Goal: Task Accomplishment & Management: Manage account settings

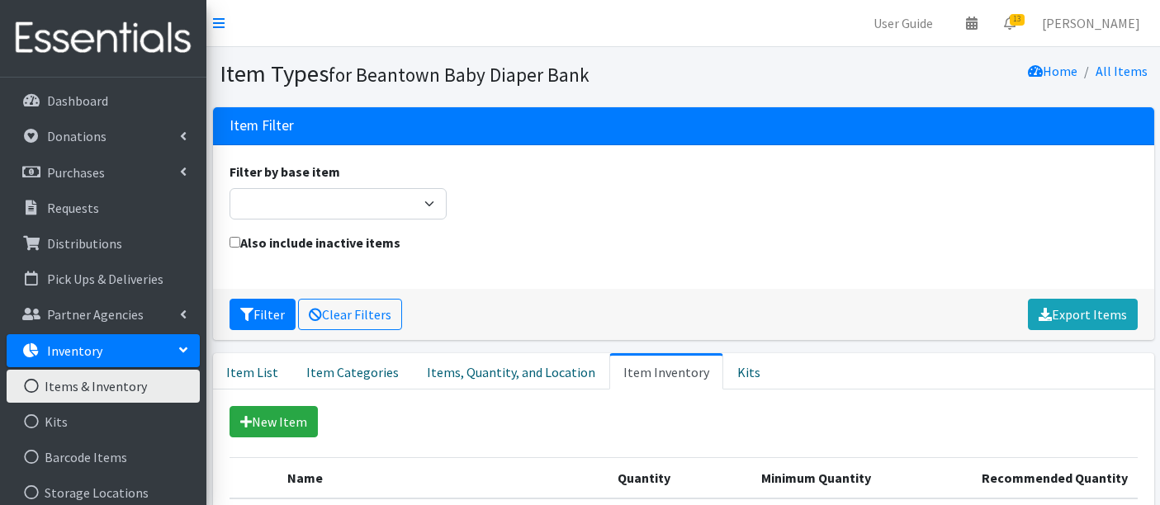
scroll to position [917, 0]
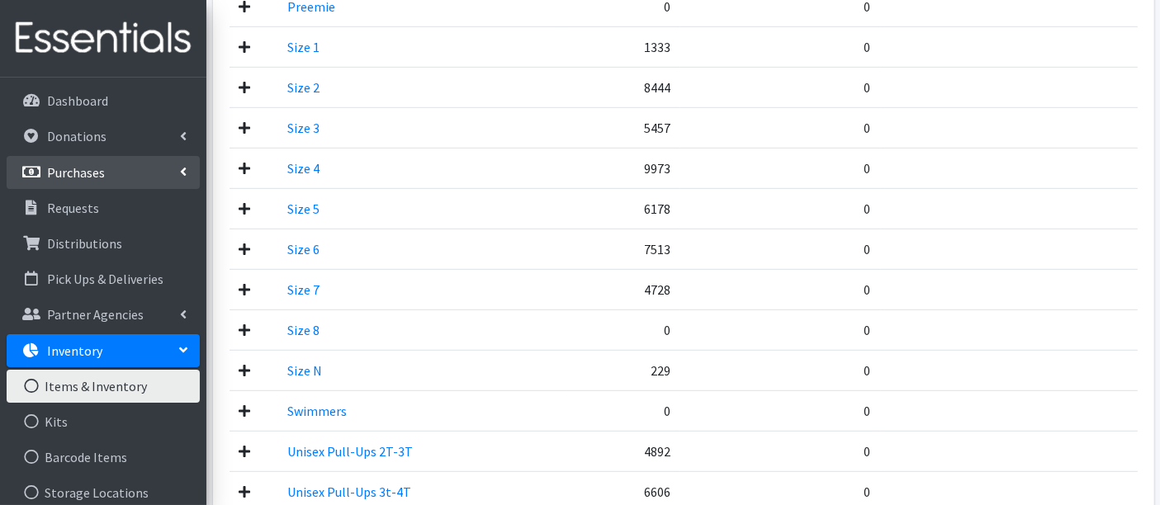
click at [60, 160] on link "Purchases" at bounding box center [103, 172] width 193 height 33
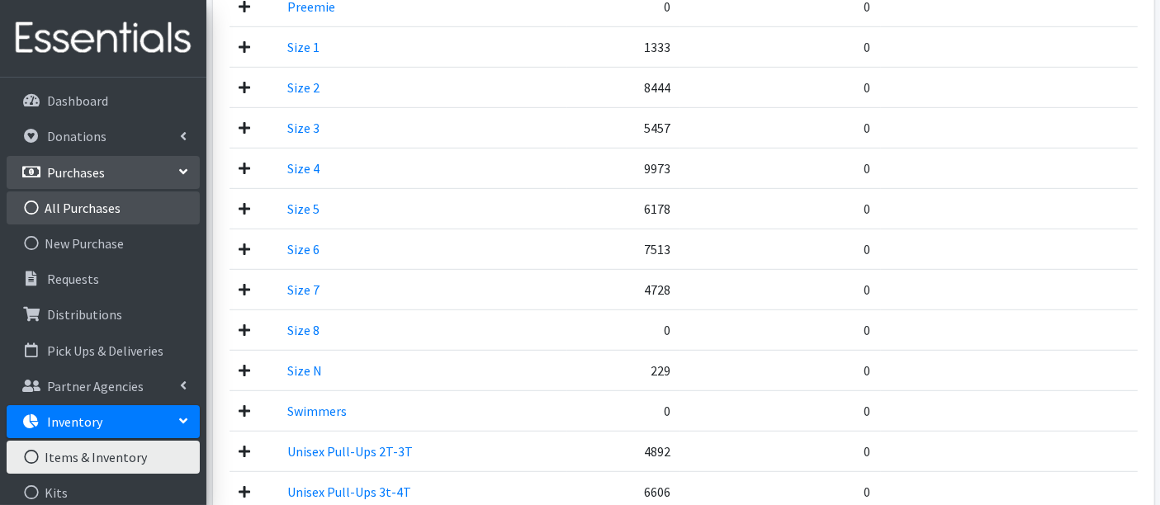
click at [84, 207] on link "All Purchases" at bounding box center [103, 208] width 193 height 33
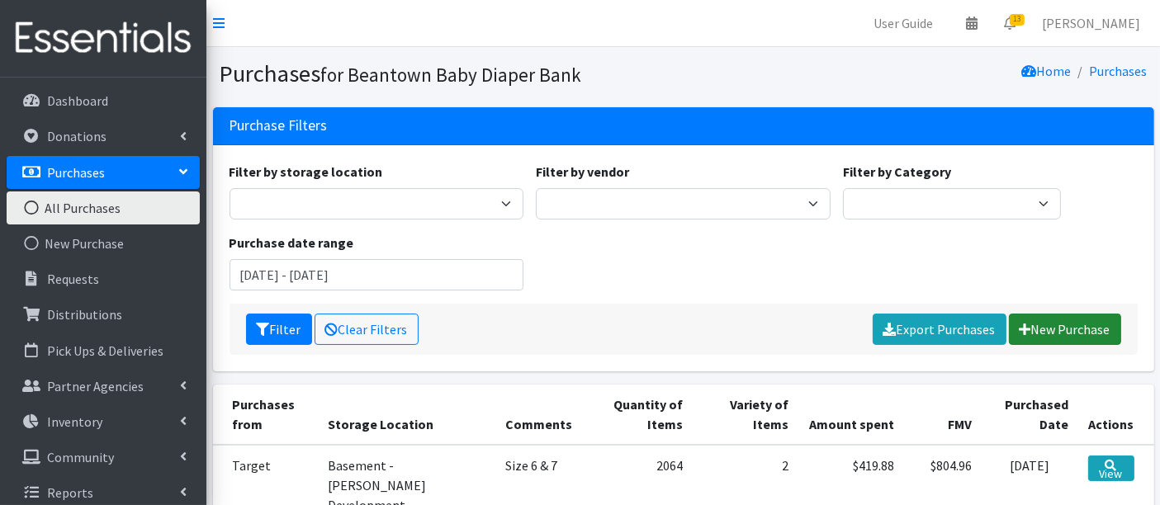
click at [1066, 336] on link "New Purchase" at bounding box center [1065, 329] width 112 height 31
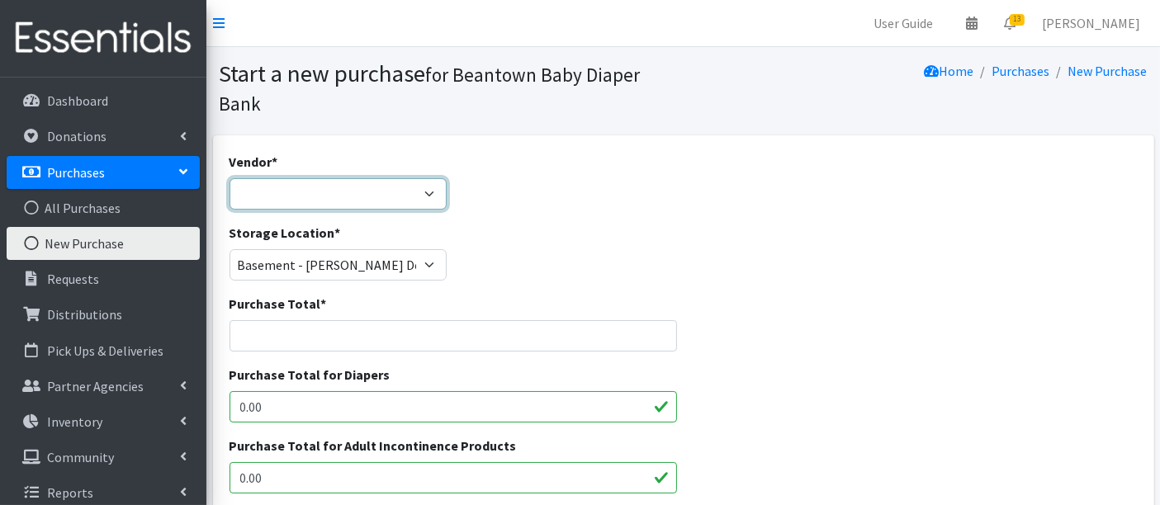
click at [319, 186] on select "Amazon HDI Wholesale/Brookies JSL Target Walmart ---Not Listed---" at bounding box center [339, 193] width 218 height 31
select select "591"
click at [230, 178] on select "Amazon HDI Wholesale/Brookies JSL Target Walmart ---Not Listed---" at bounding box center [339, 193] width 218 height 31
click at [328, 336] on input "Purchase Total *" at bounding box center [454, 335] width 448 height 31
type input "$"
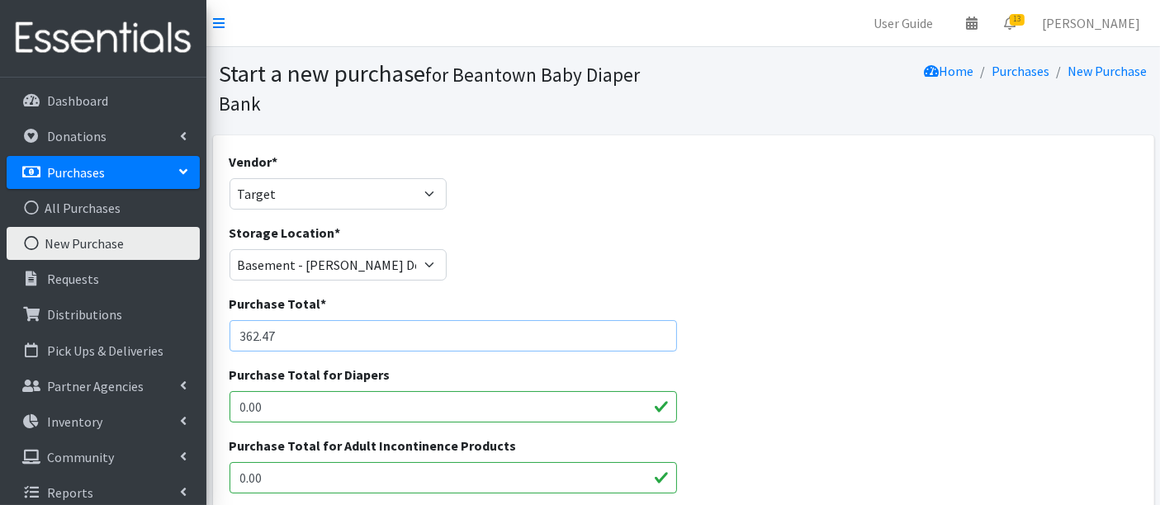
type input "362.47"
click at [892, 396] on div "Purchase Total for Diapers 0.00" at bounding box center [683, 400] width 921 height 71
drag, startPoint x: 279, startPoint y: 409, endPoint x: 168, endPoint y: 395, distance: 112.4
type input "362.47"
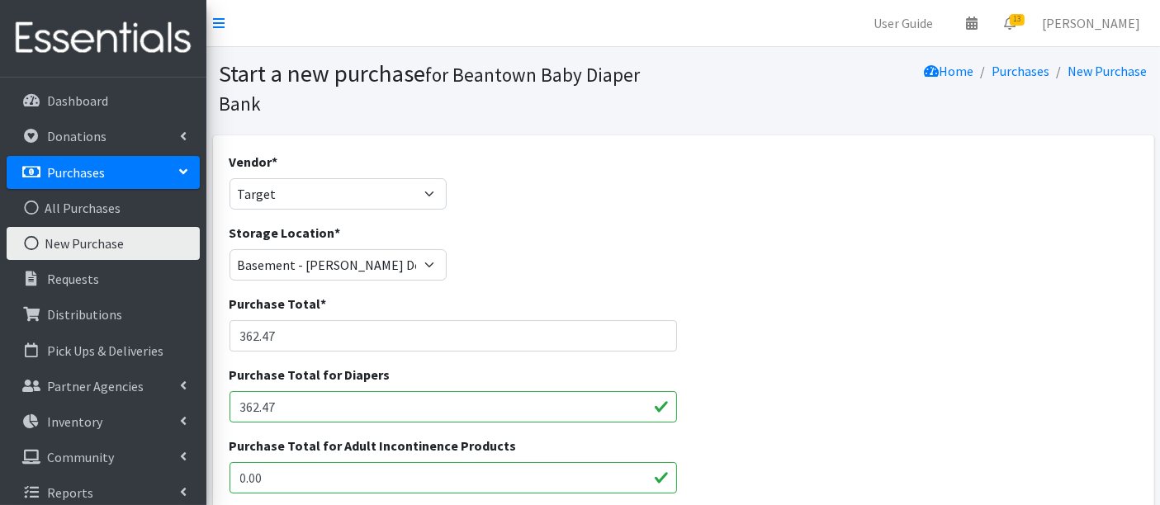
click at [830, 416] on div "Purchase Total for Diapers 362.47" at bounding box center [683, 400] width 921 height 71
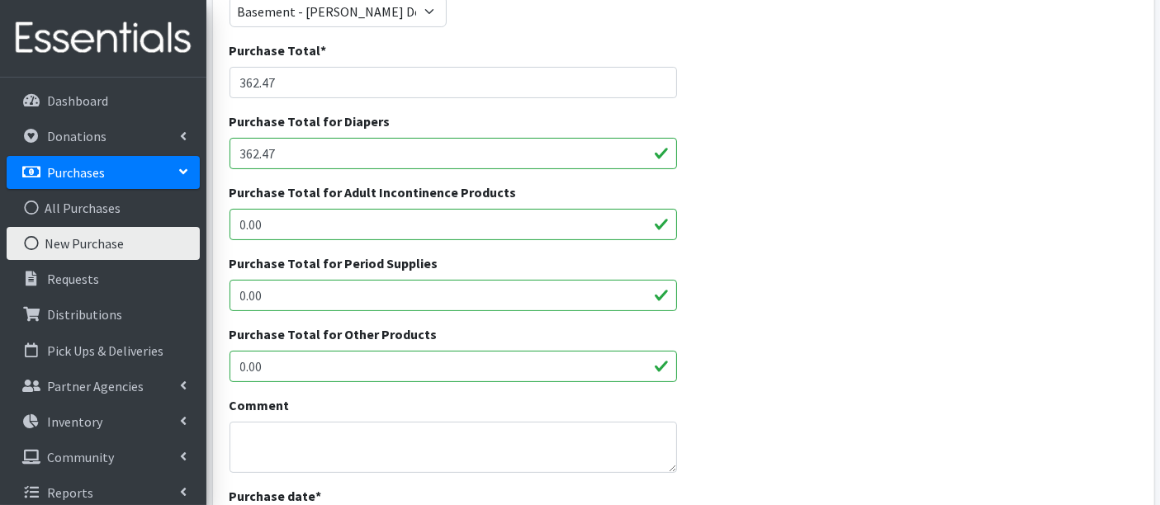
scroll to position [275, 0]
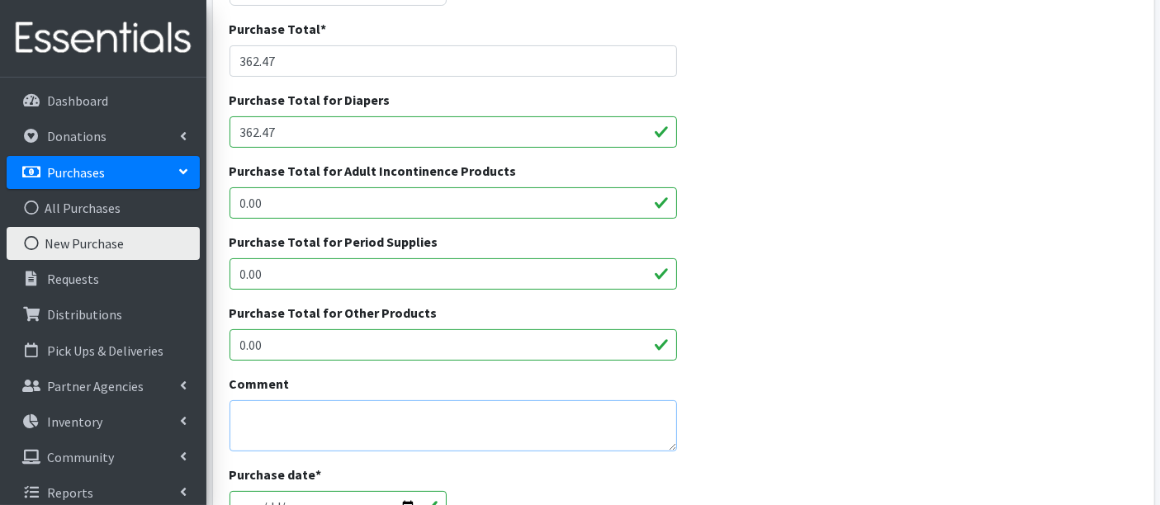
click at [272, 416] on textarea "Comment" at bounding box center [454, 425] width 448 height 51
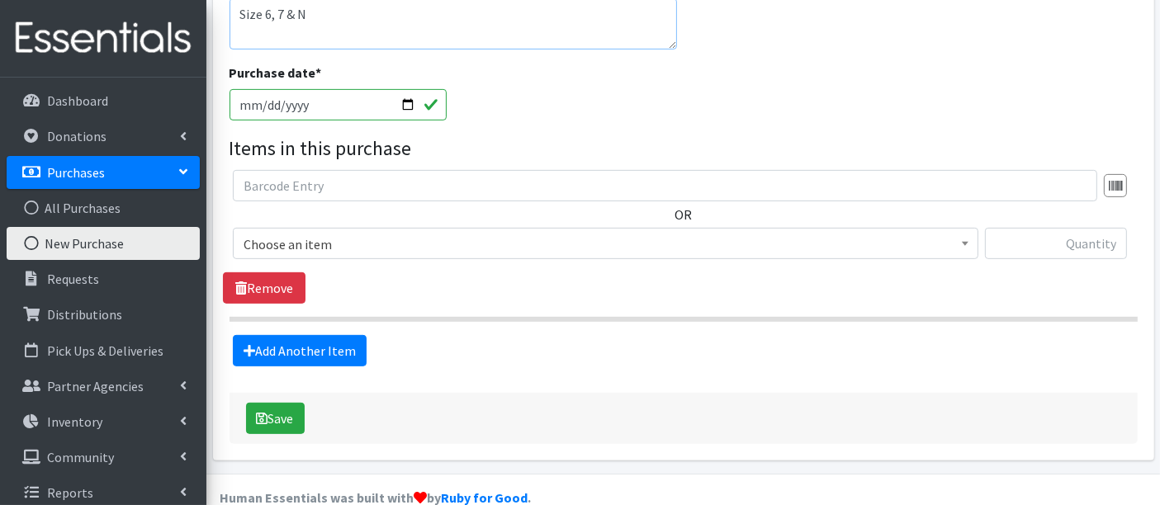
scroll to position [705, 0]
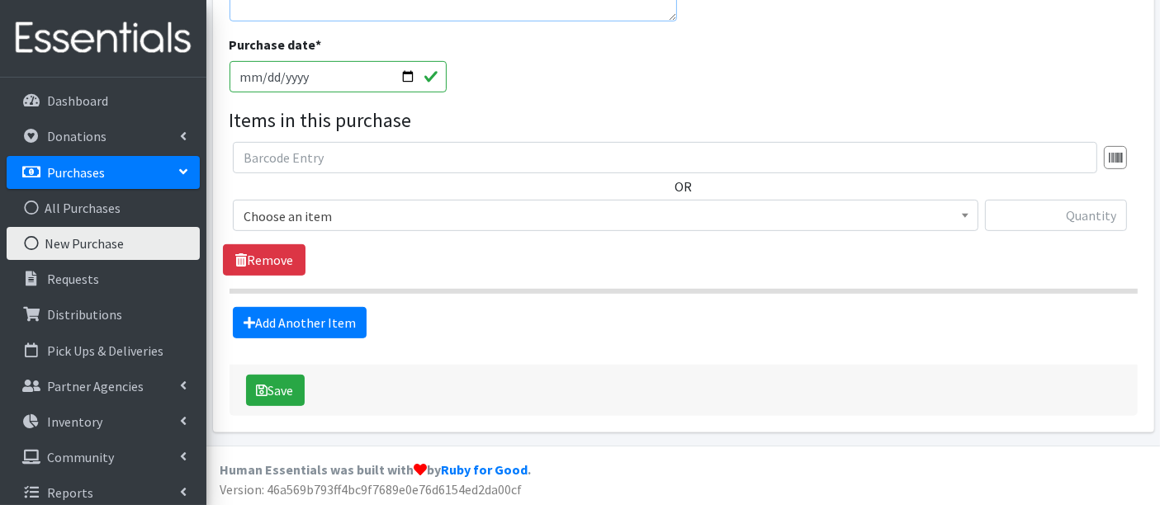
type textarea "Size 6, 7 & N"
click at [343, 216] on span "Choose an item" at bounding box center [606, 216] width 724 height 23
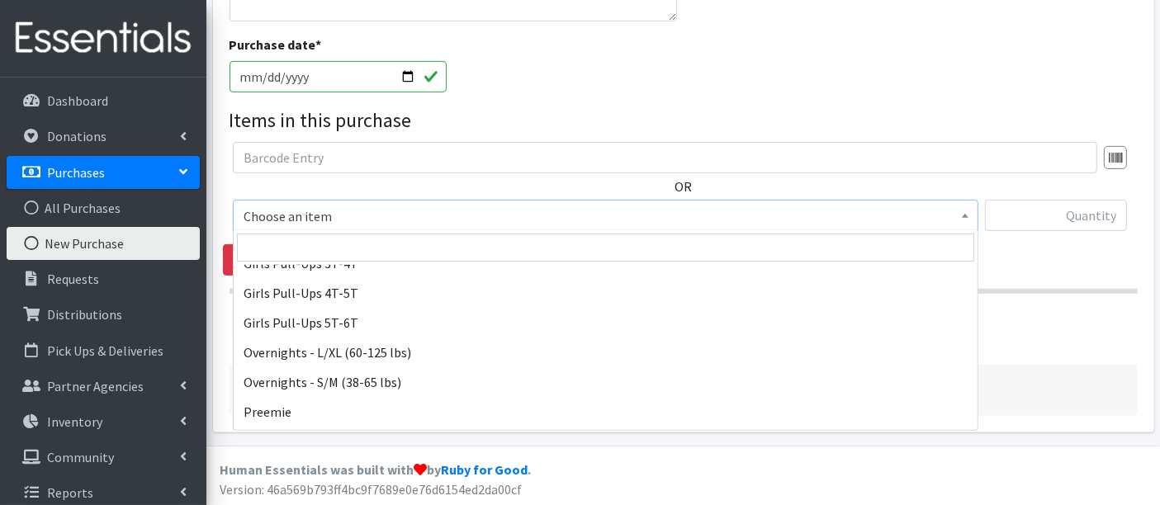
scroll to position [367, 0]
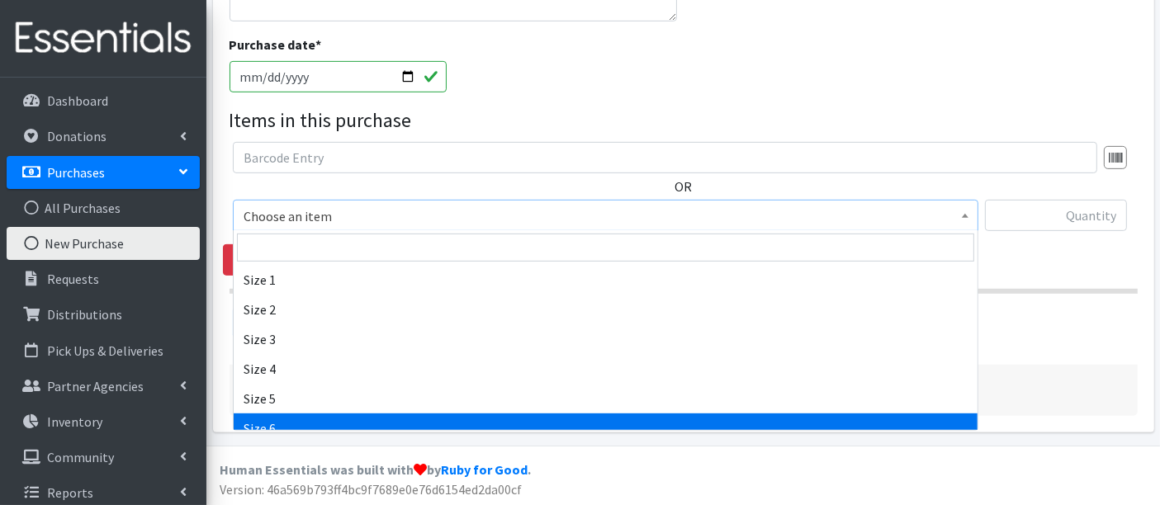
select select "14903"
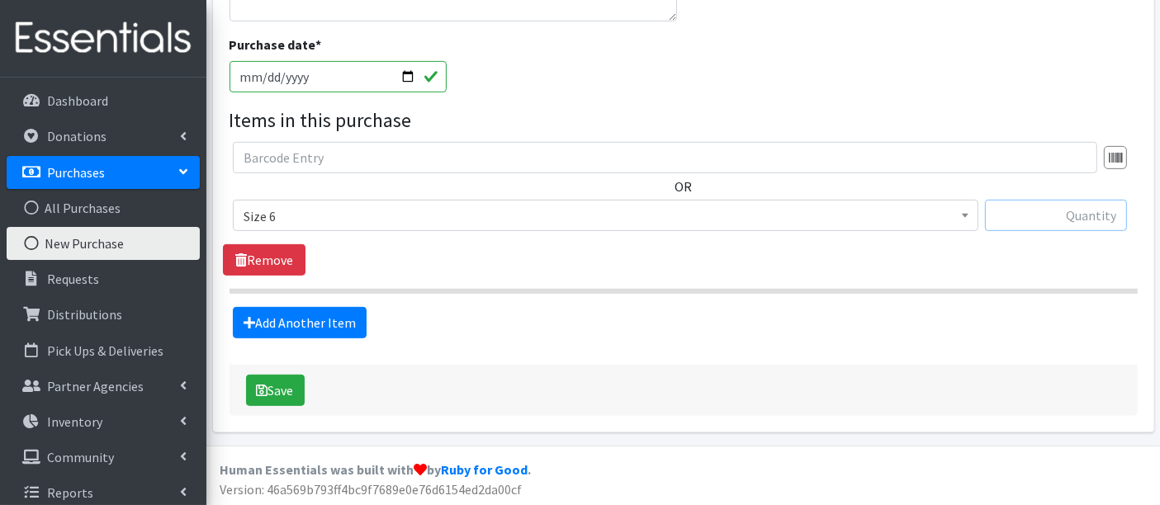
click at [1054, 211] on input "text" at bounding box center [1056, 215] width 142 height 31
type input "741"
click at [262, 320] on link "Add Another Item" at bounding box center [300, 322] width 134 height 31
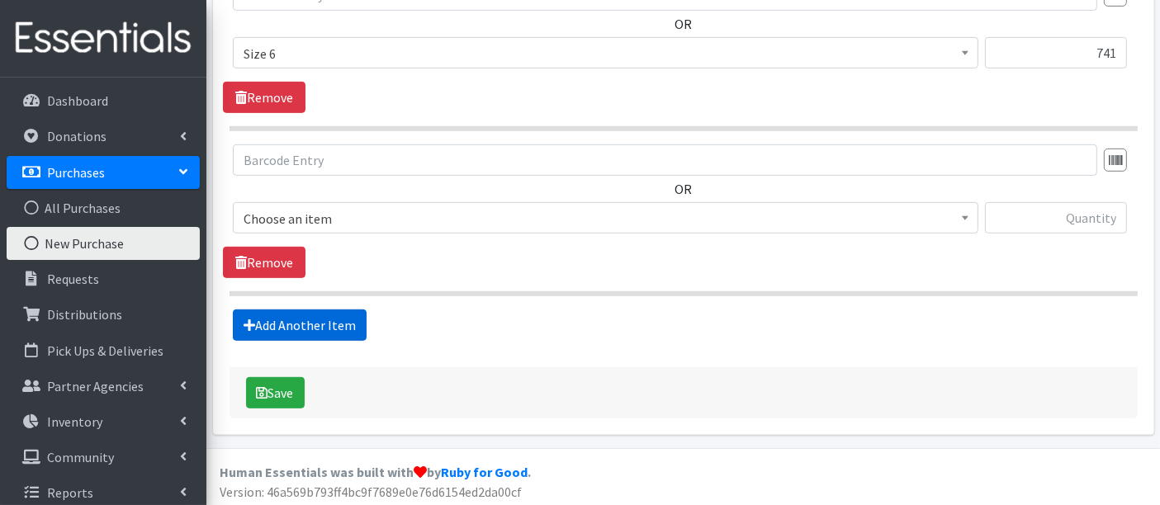
scroll to position [870, 0]
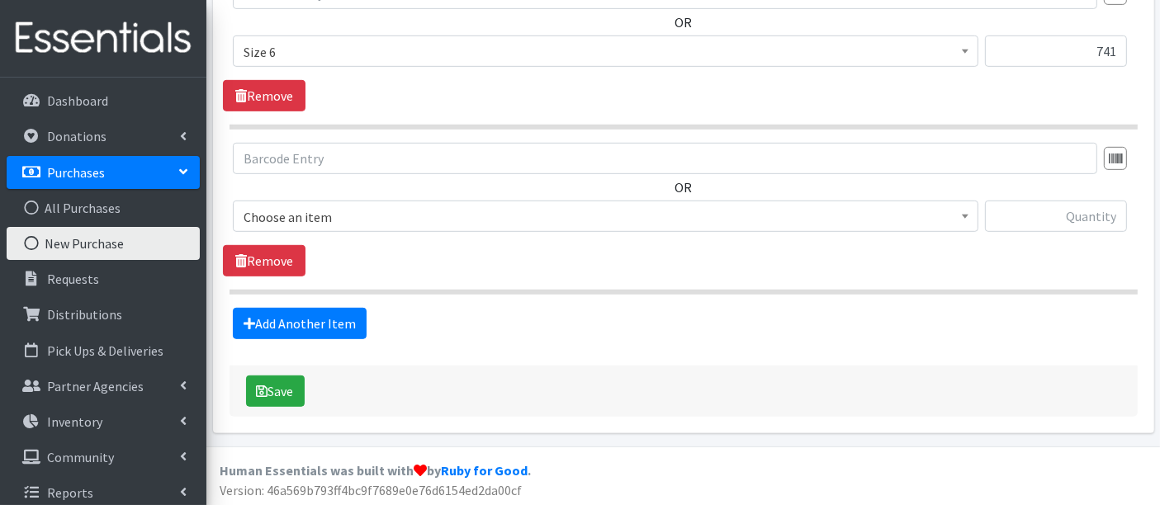
click at [309, 227] on span "Choose an item" at bounding box center [606, 216] width 746 height 31
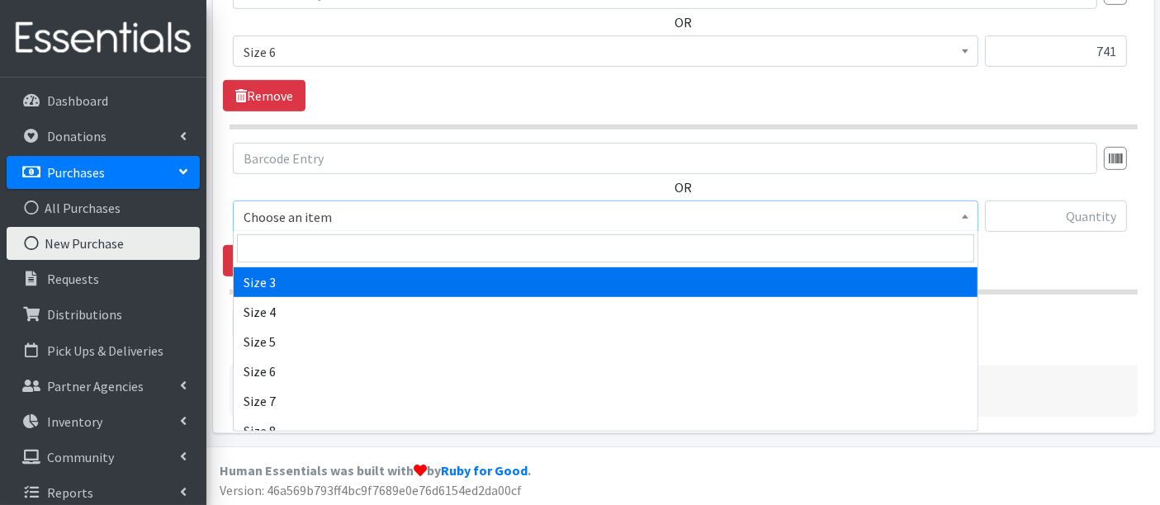
scroll to position [550, 0]
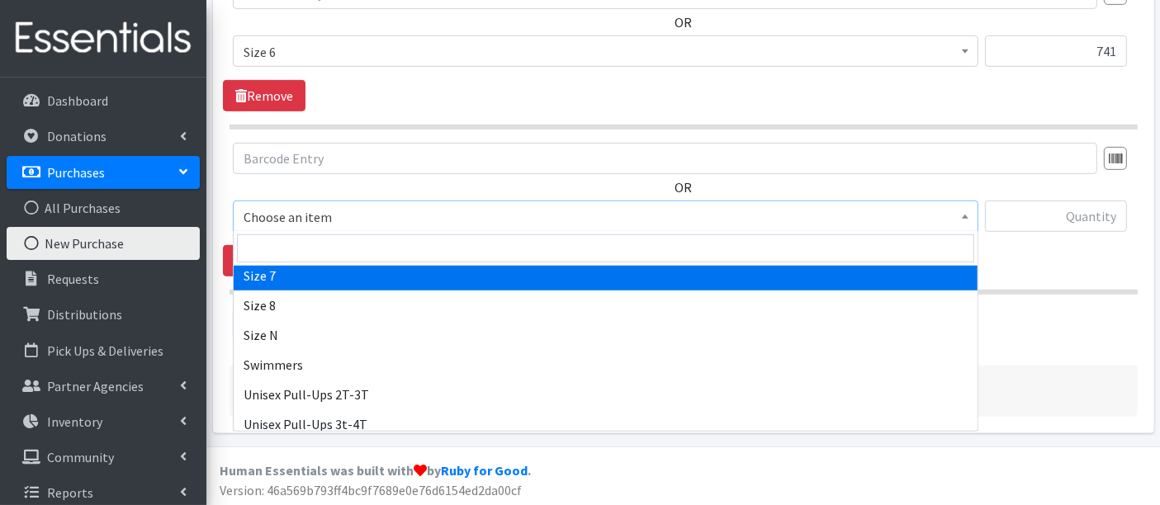
select select "14916"
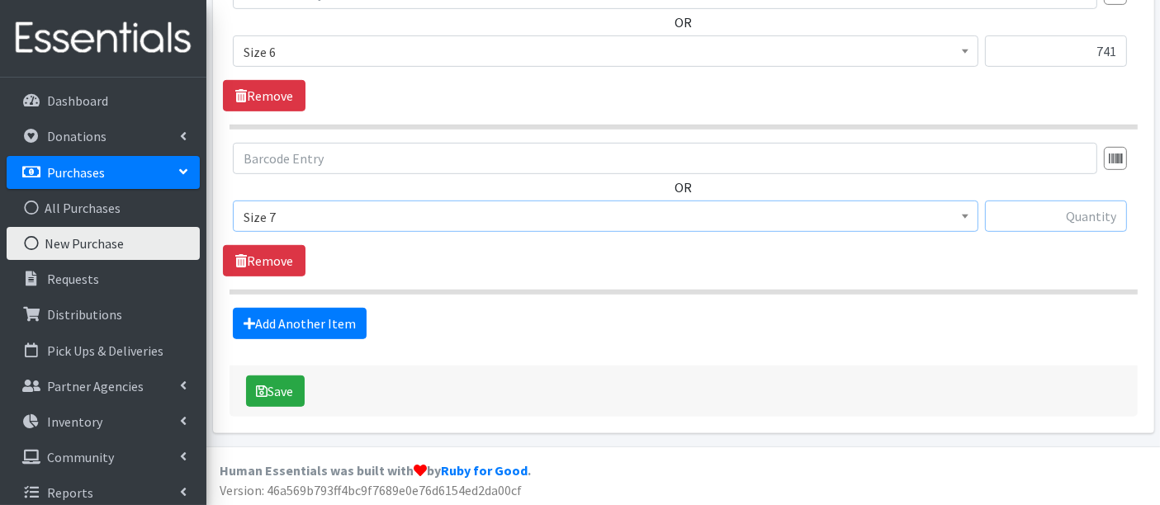
click at [1066, 216] on input "text" at bounding box center [1056, 216] width 142 height 31
type input "672"
click at [277, 379] on button "Save" at bounding box center [275, 391] width 59 height 31
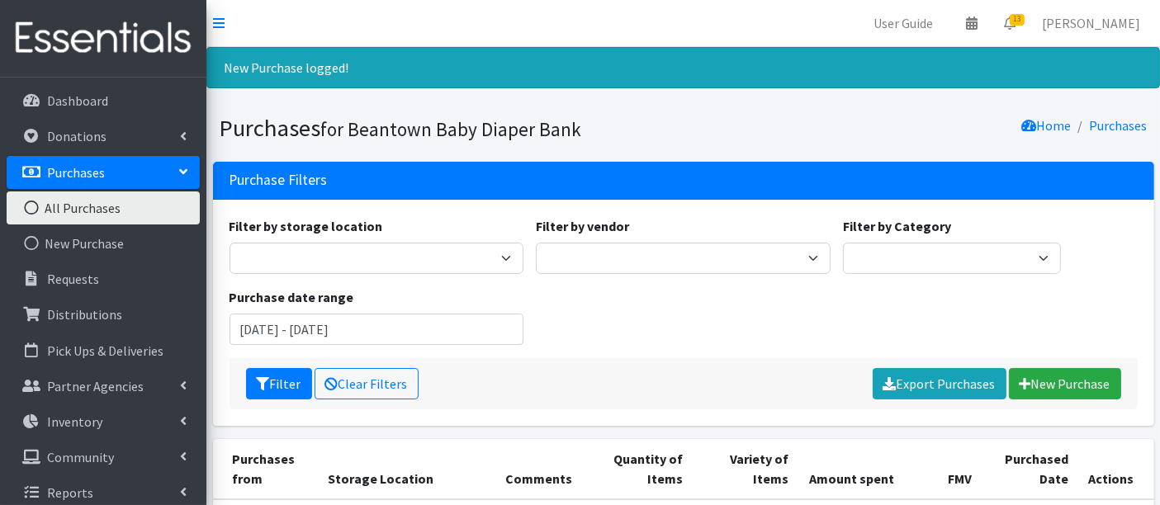
scroll to position [183, 0]
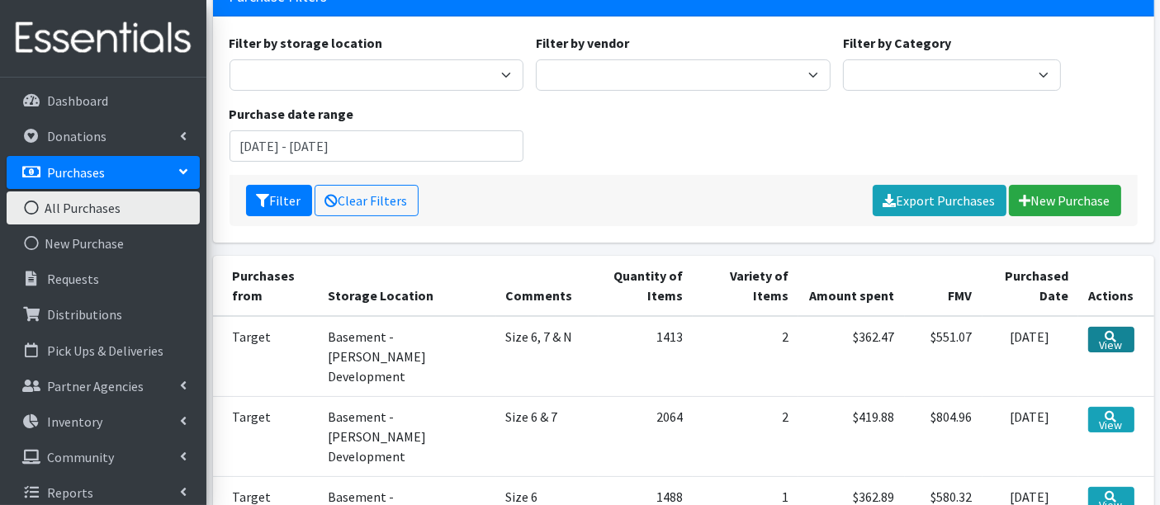
click at [1111, 335] on link "View" at bounding box center [1111, 340] width 46 height 26
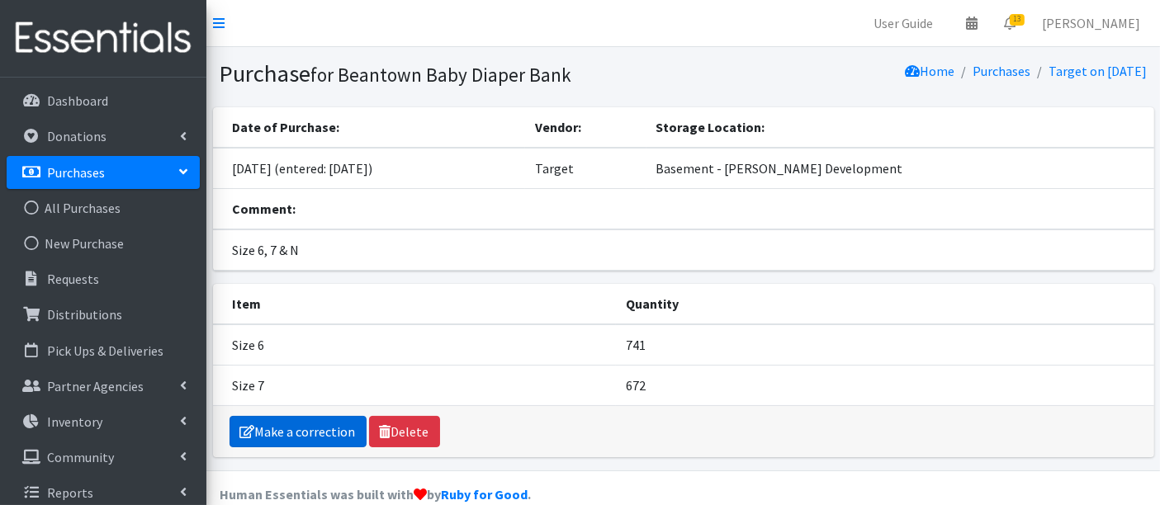
click at [271, 432] on link "Make a correction" at bounding box center [298, 431] width 137 height 31
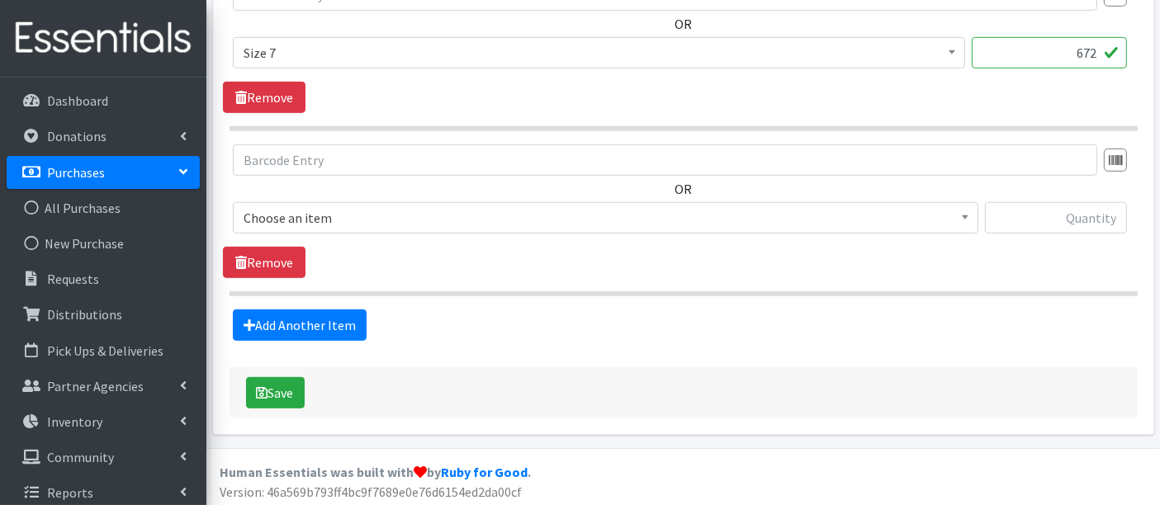
scroll to position [913, 0]
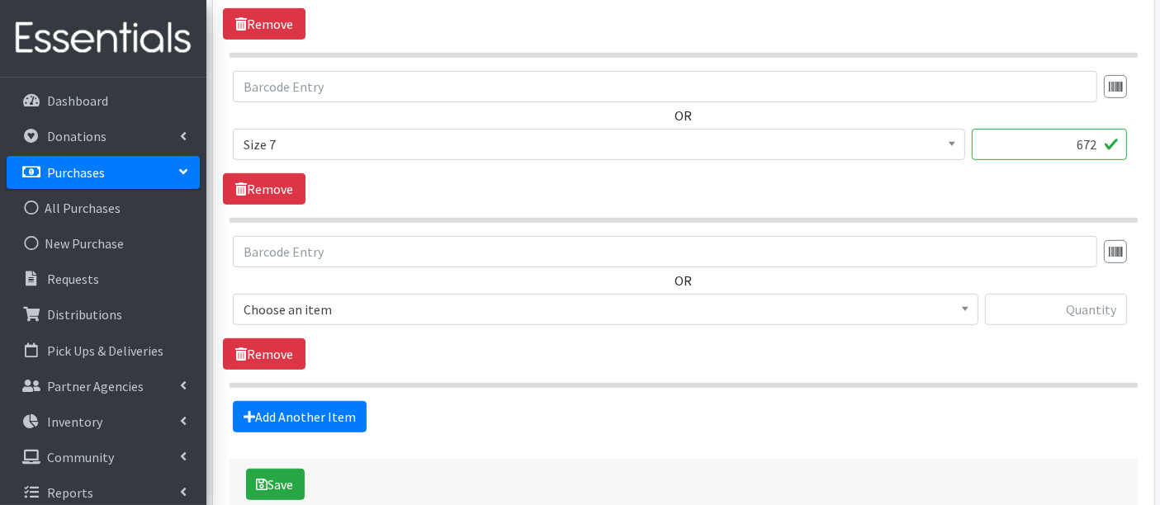
click at [343, 306] on span "Choose an item" at bounding box center [606, 309] width 724 height 23
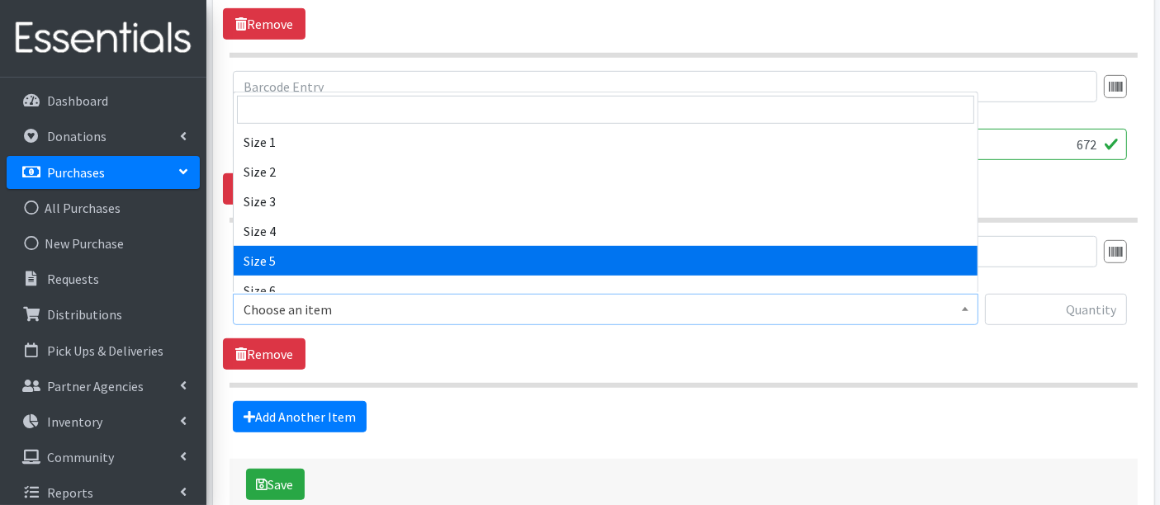
scroll to position [550, 0]
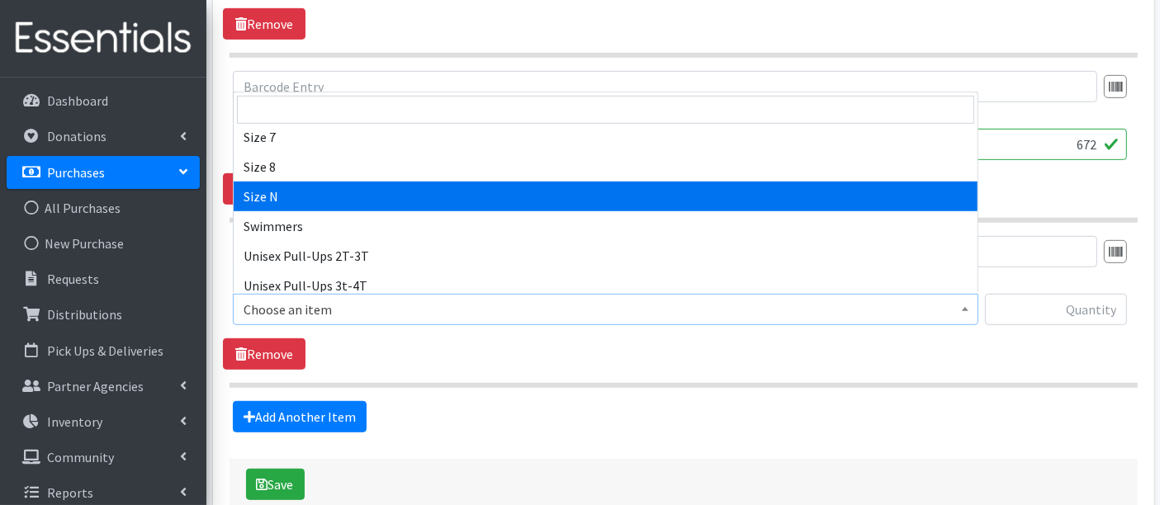
select select "14940"
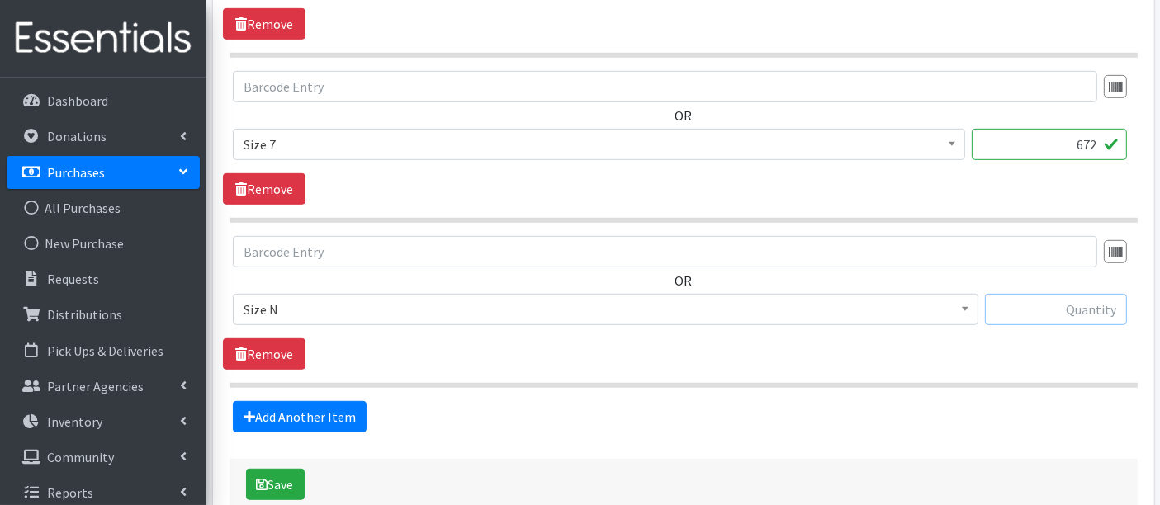
click at [1078, 304] on input "text" at bounding box center [1056, 309] width 142 height 31
type input "4"
type input "520"
click at [287, 475] on button "Save" at bounding box center [275, 484] width 59 height 31
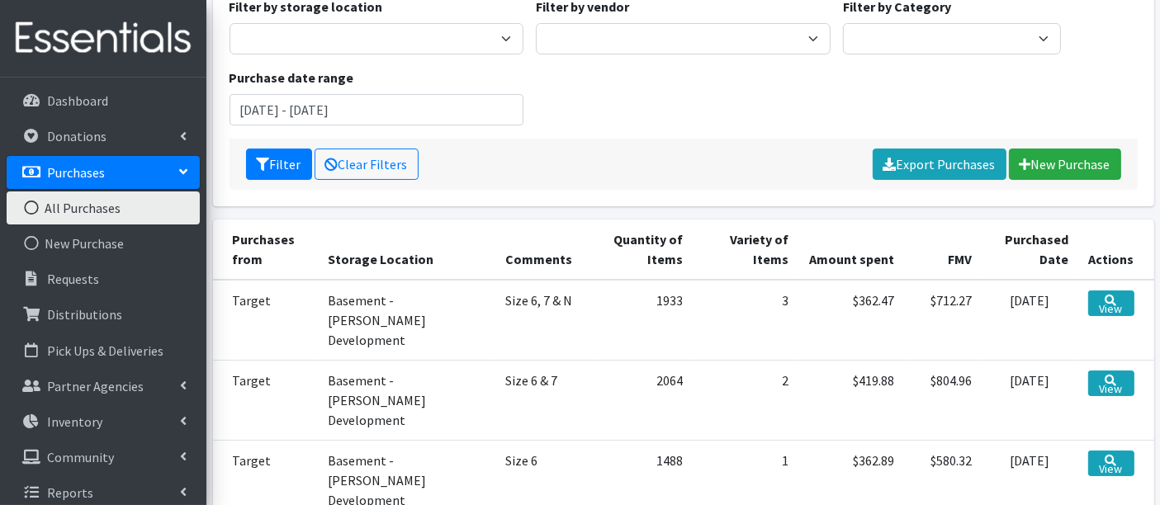
scroll to position [183, 0]
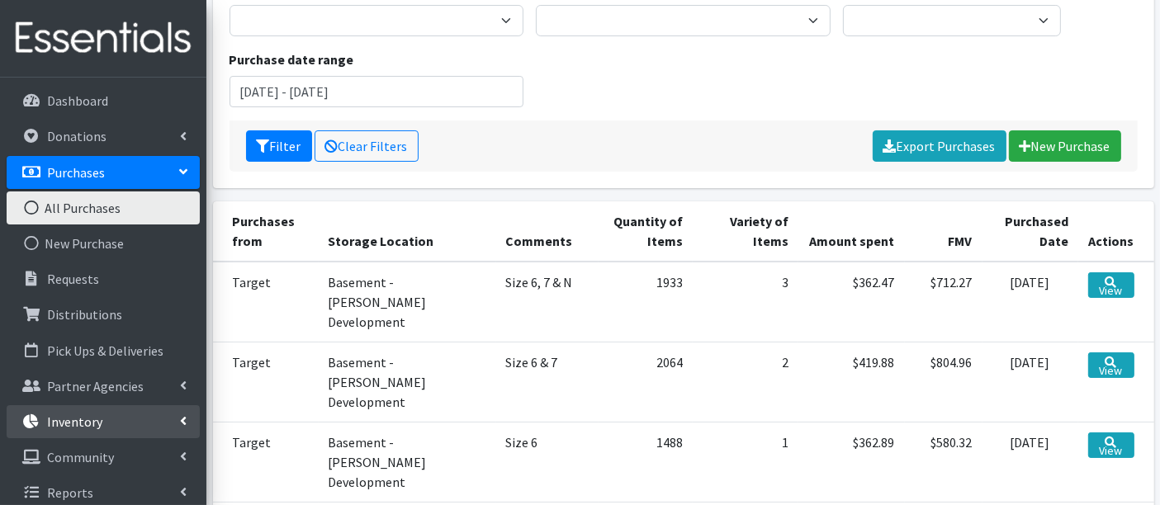
click at [92, 419] on p "Inventory" at bounding box center [74, 422] width 55 height 17
click at [100, 455] on link "Items & Inventory" at bounding box center [103, 457] width 193 height 33
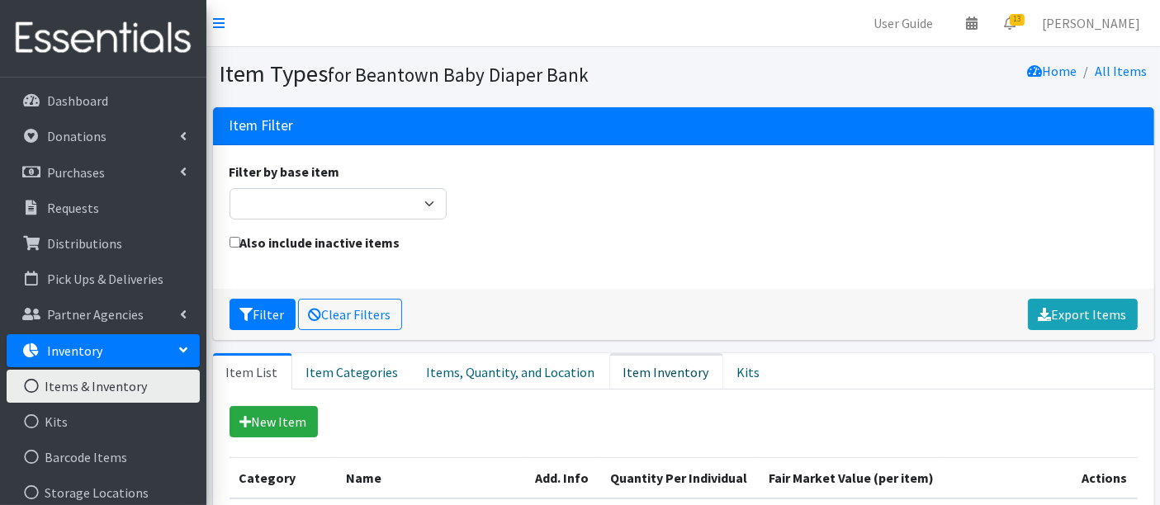
click at [634, 379] on link "Item Inventory" at bounding box center [666, 371] width 114 height 36
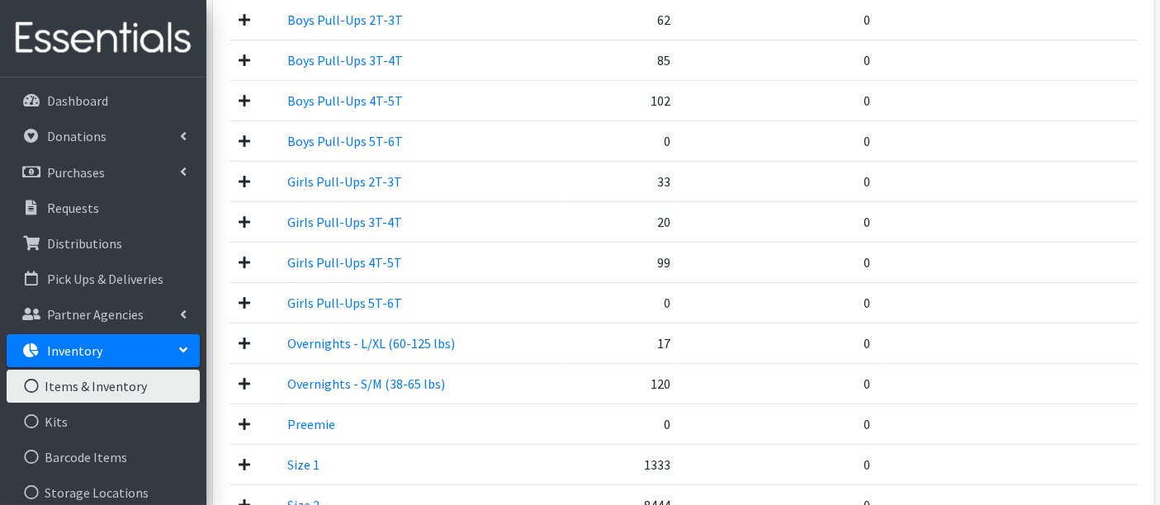
scroll to position [132, 0]
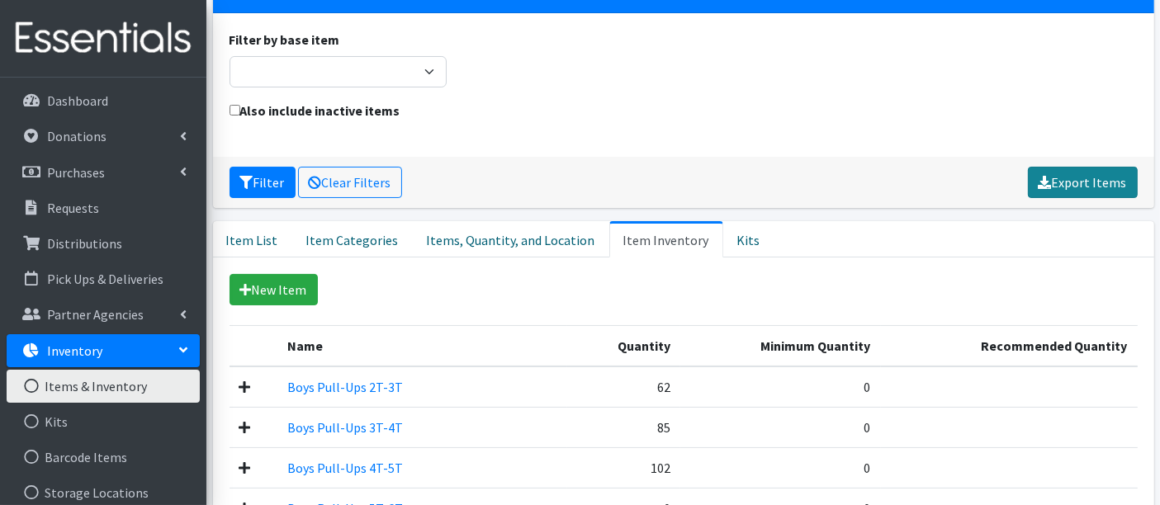
click at [1090, 185] on link "Export Items" at bounding box center [1083, 182] width 110 height 31
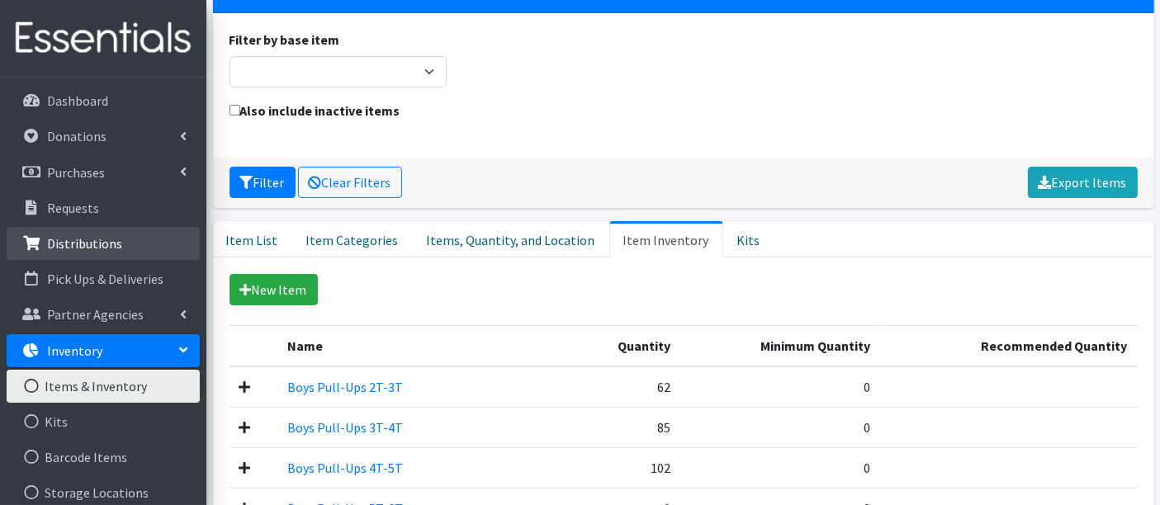
click at [74, 238] on p "Distributions" at bounding box center [84, 243] width 75 height 17
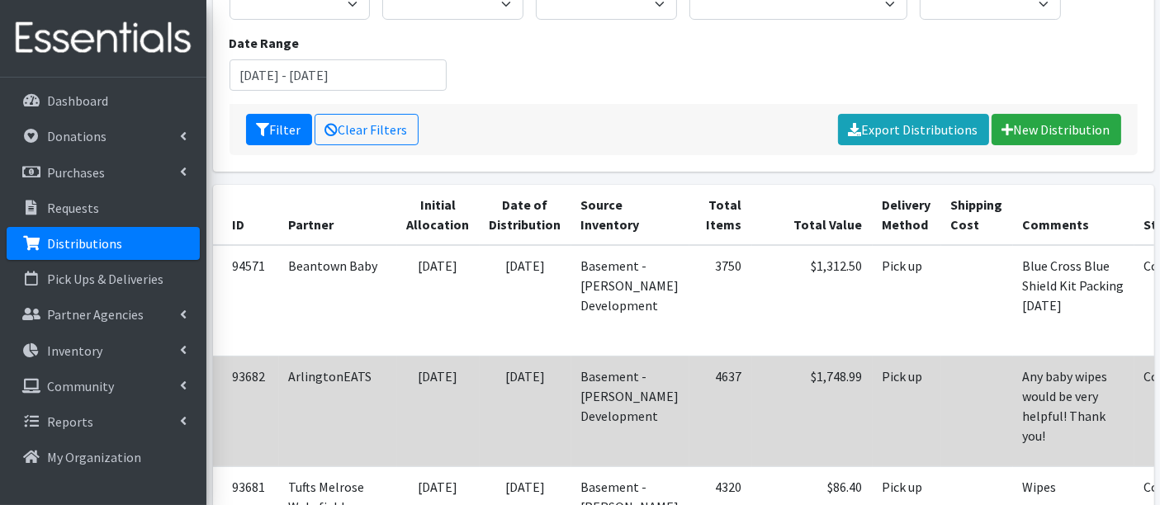
scroll to position [275, 0]
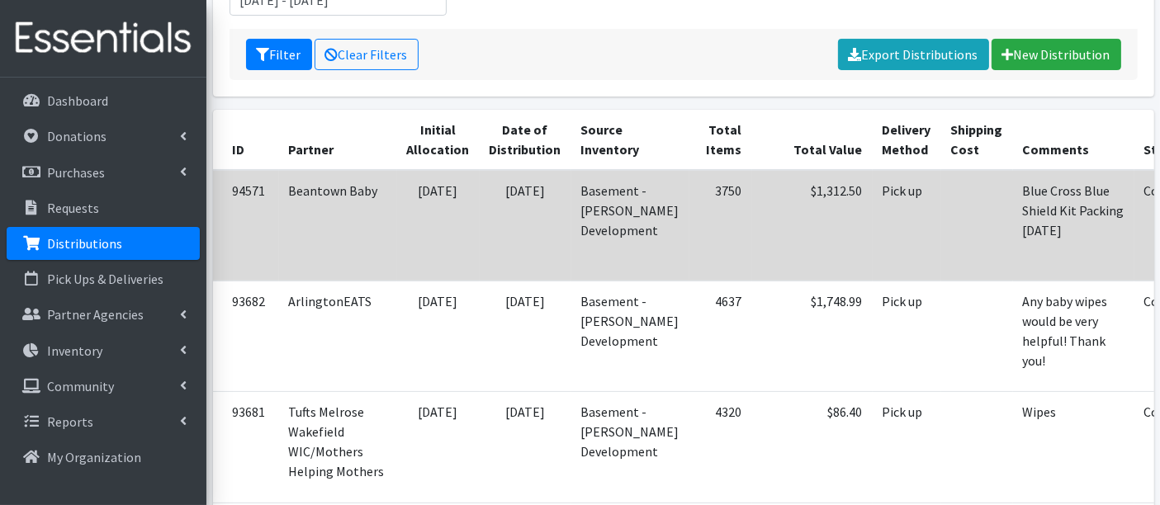
click at [301, 183] on td "Beantown Baby" at bounding box center [338, 225] width 118 height 111
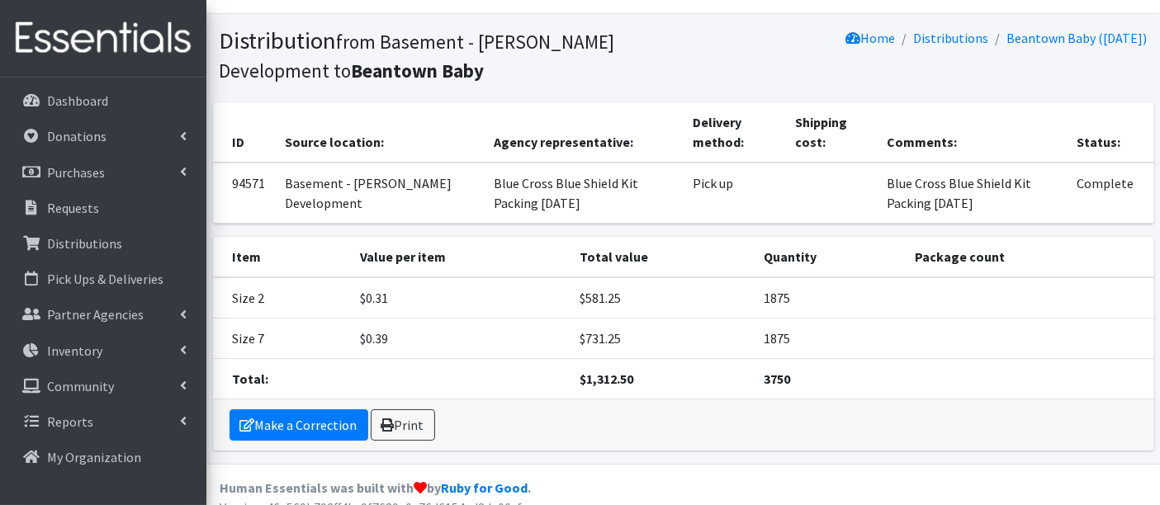
scroll to position [50, 0]
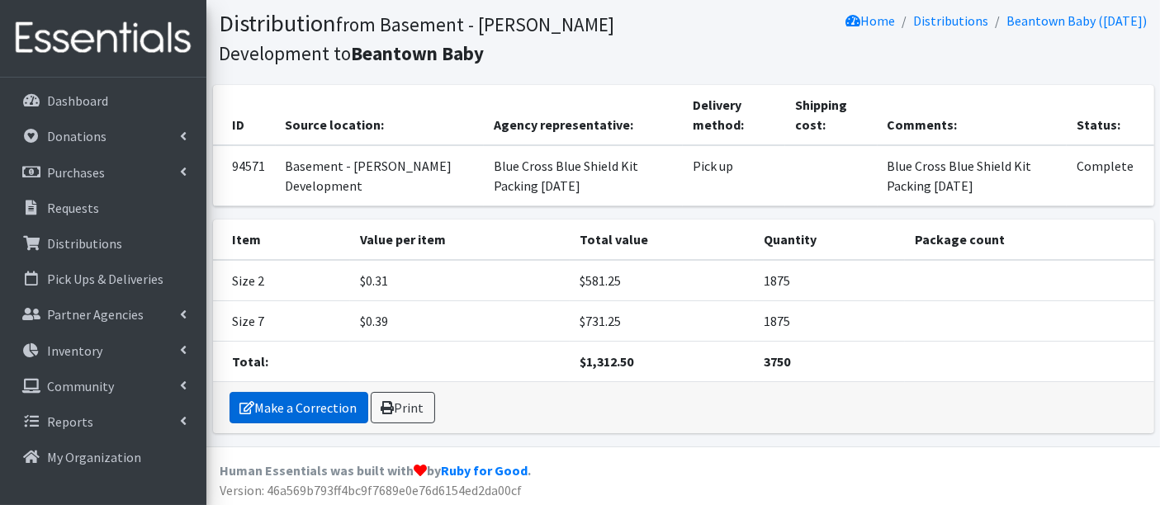
click at [338, 392] on link "Make a Correction" at bounding box center [299, 407] width 139 height 31
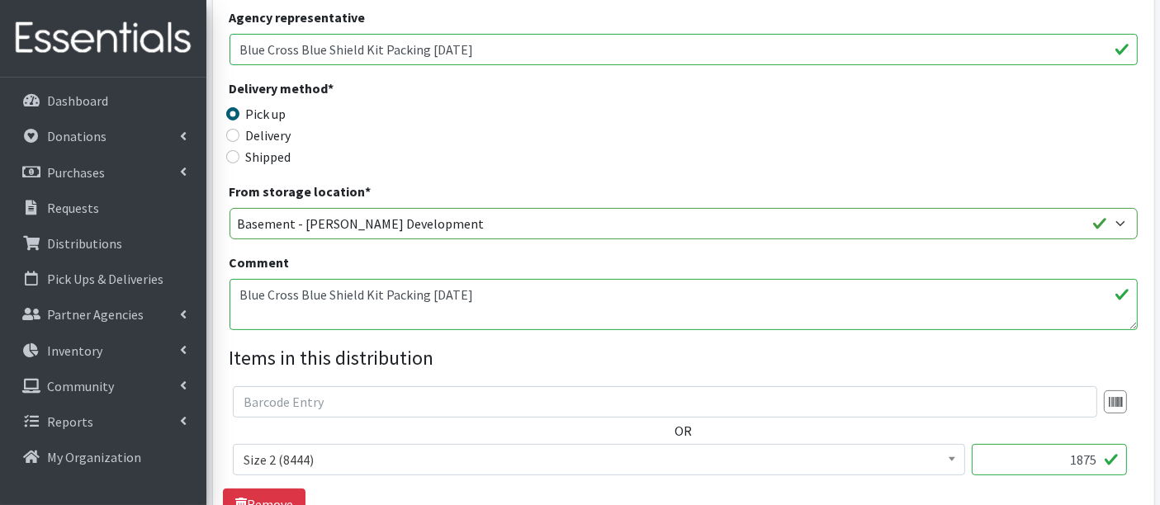
scroll to position [733, 0]
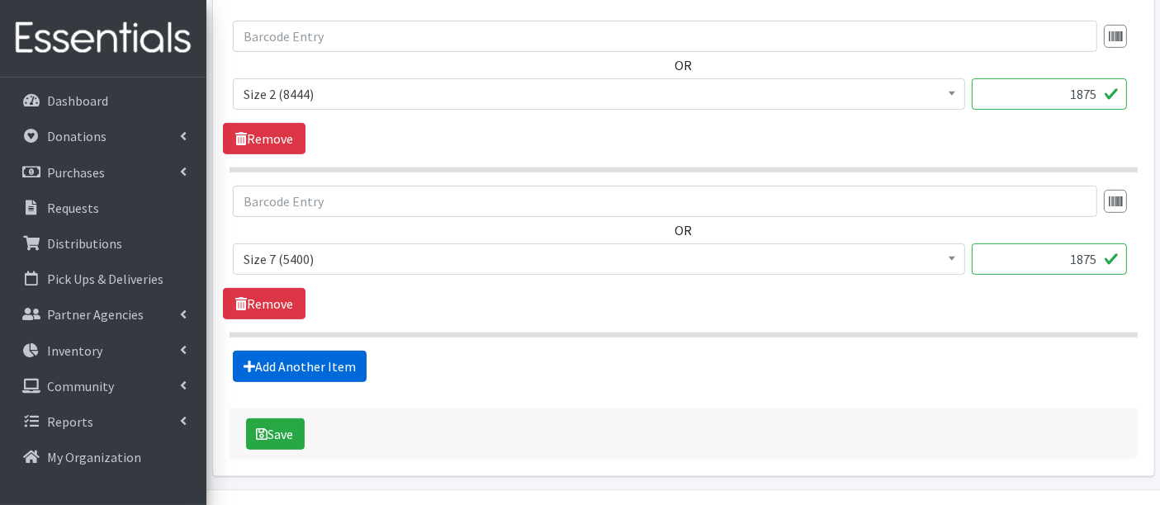
click at [288, 365] on link "Add Another Item" at bounding box center [300, 366] width 134 height 31
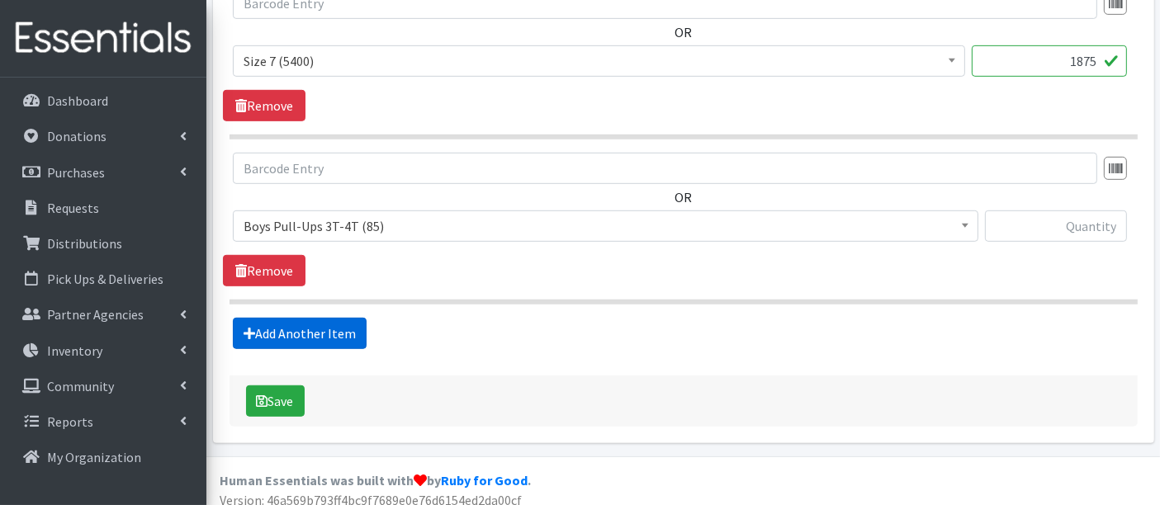
scroll to position [939, 0]
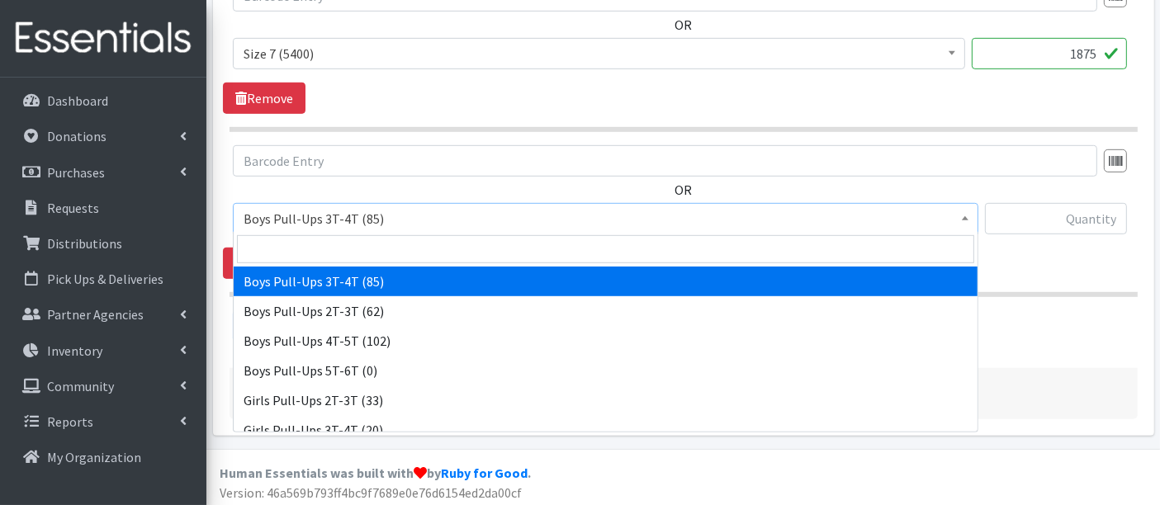
click at [343, 218] on span "Boys Pull-Ups 3T-4T (85)" at bounding box center [606, 218] width 724 height 23
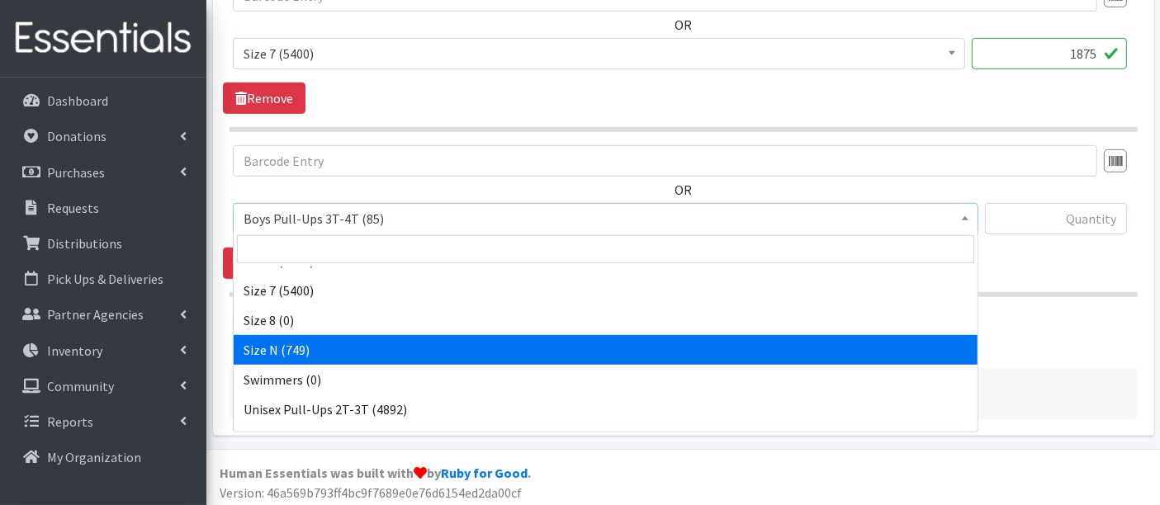
scroll to position [607, 0]
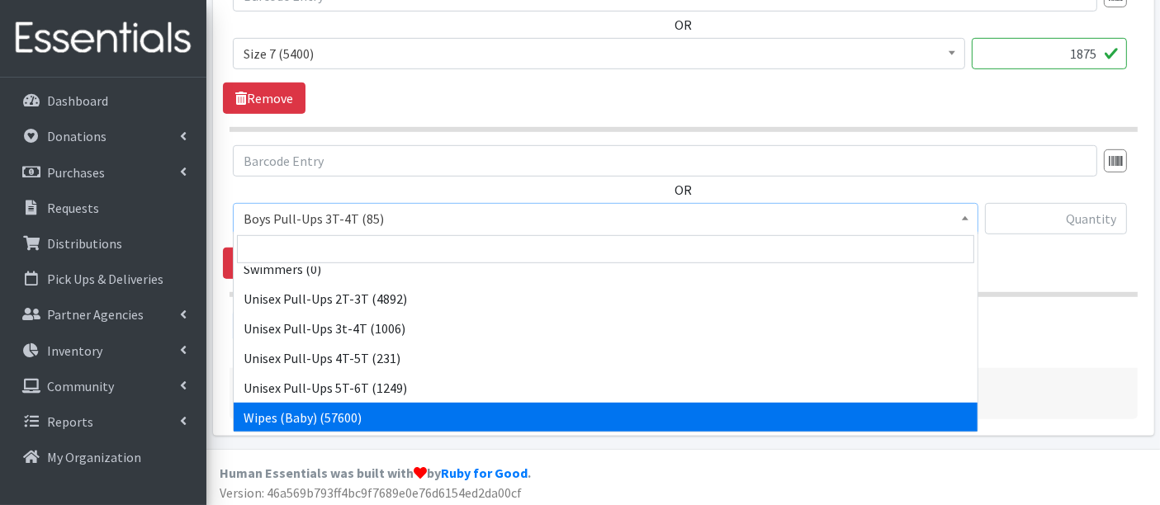
select select "14930"
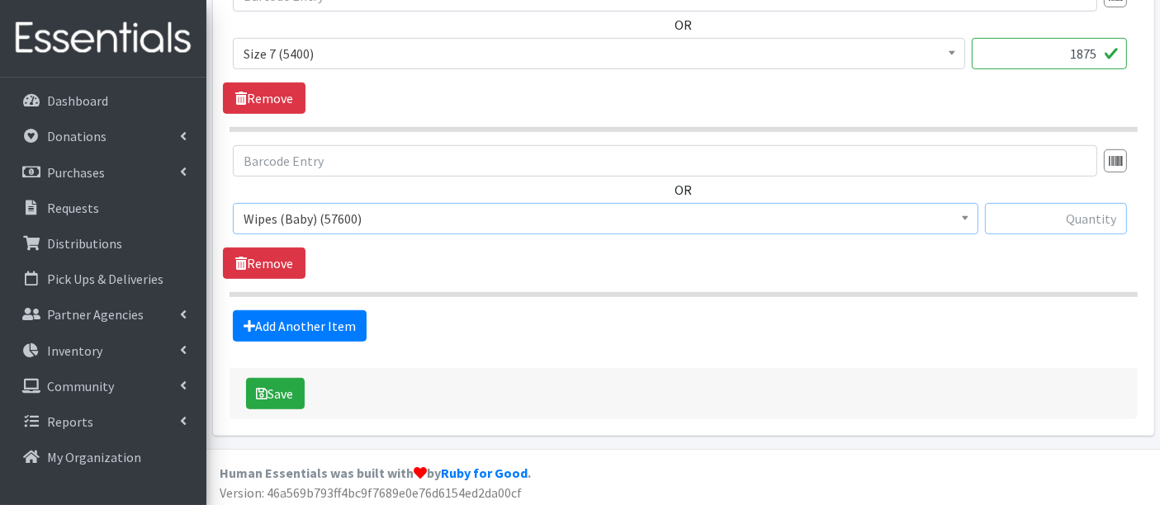
click at [1090, 216] on input "text" at bounding box center [1056, 218] width 142 height 31
type input "23040"
click at [286, 396] on button "Save" at bounding box center [275, 393] width 59 height 31
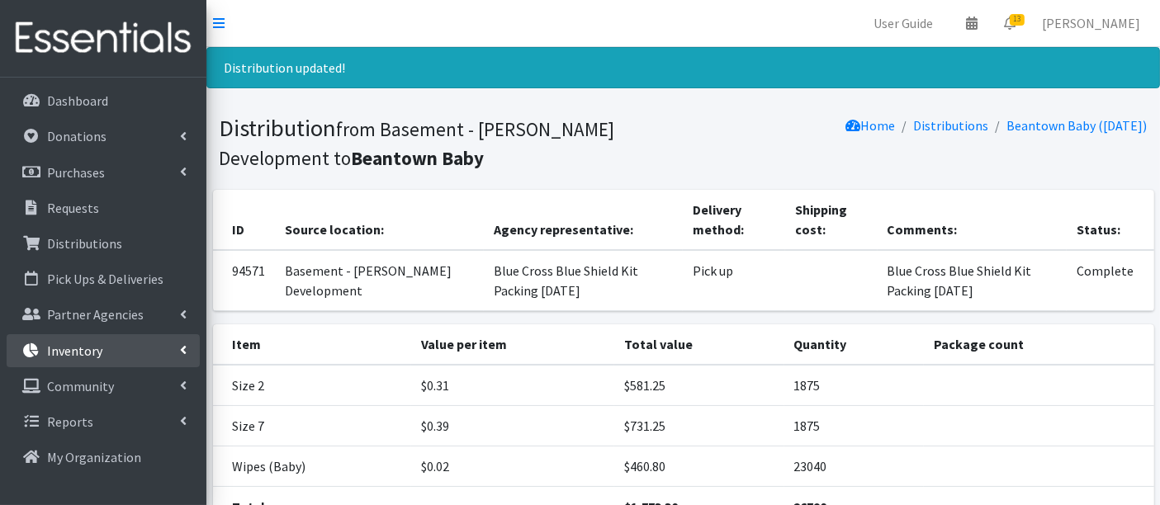
click at [79, 347] on p "Inventory" at bounding box center [74, 351] width 55 height 17
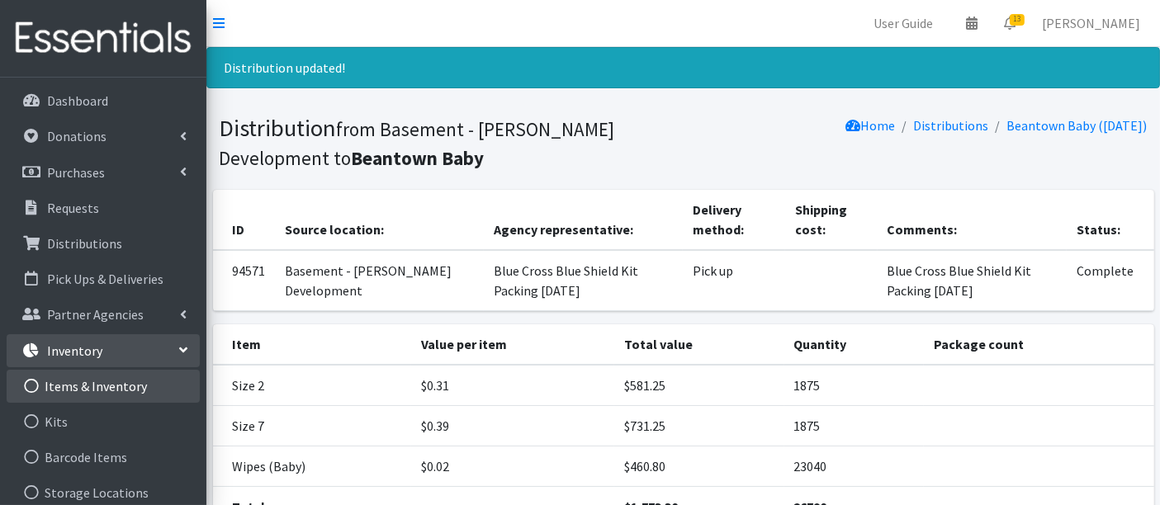
click at [85, 386] on link "Items & Inventory" at bounding box center [103, 386] width 193 height 33
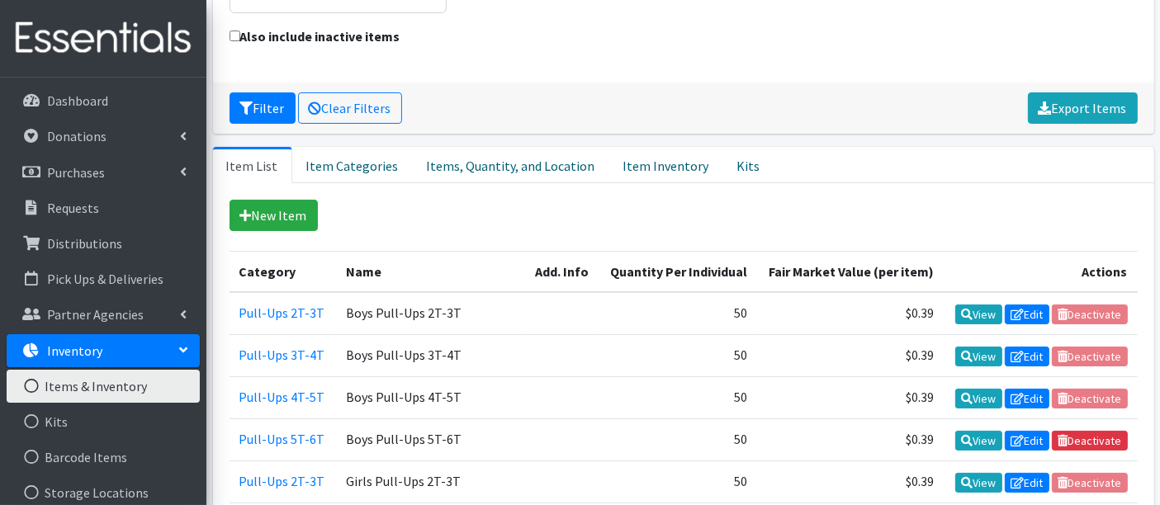
scroll to position [59, 0]
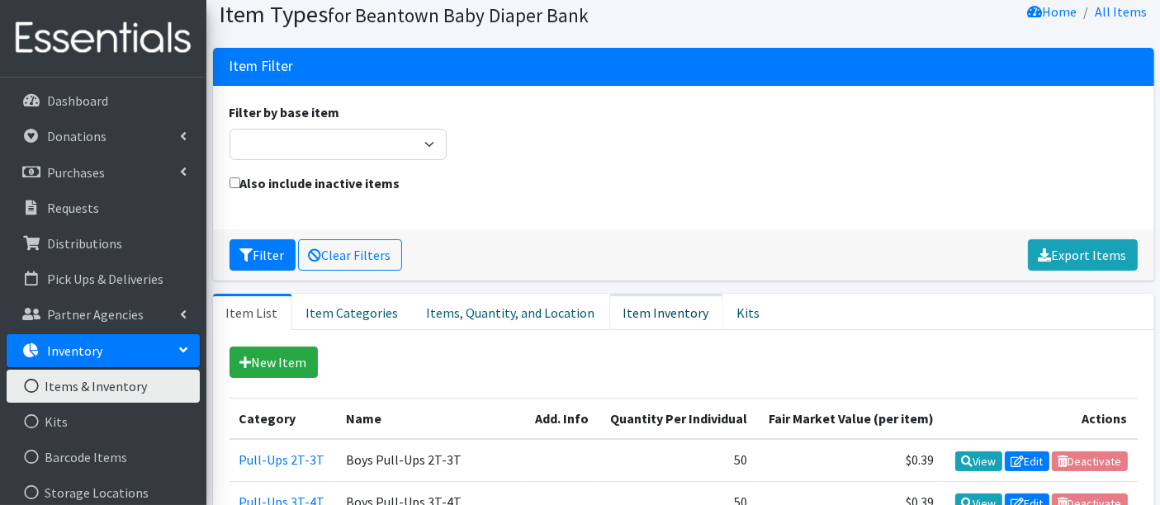
click at [645, 300] on link "Item Inventory" at bounding box center [666, 312] width 114 height 36
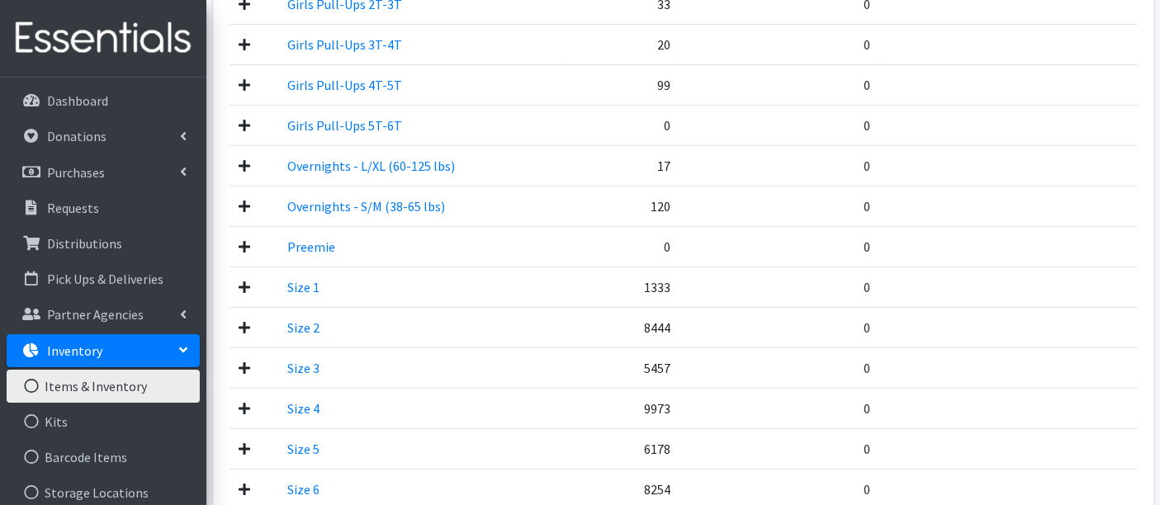
scroll to position [1141, 0]
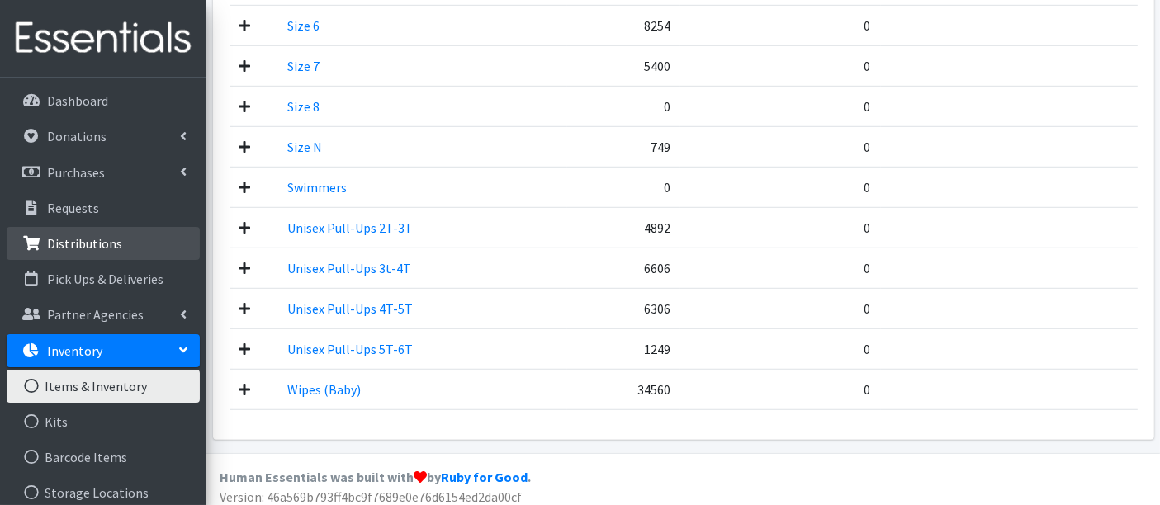
click at [82, 246] on p "Distributions" at bounding box center [84, 243] width 75 height 17
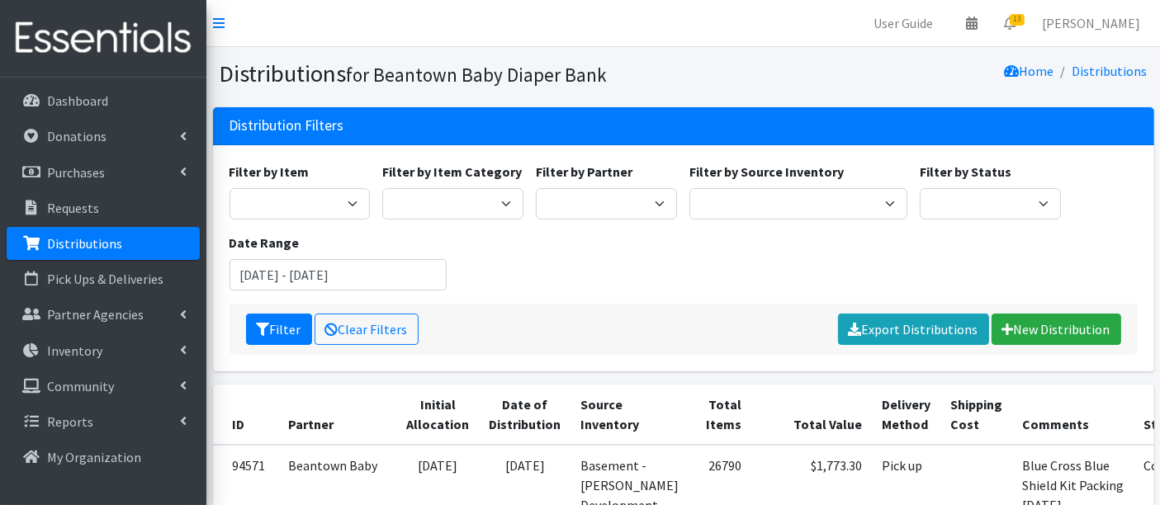
click at [73, 211] on p "Requests" at bounding box center [73, 208] width 52 height 17
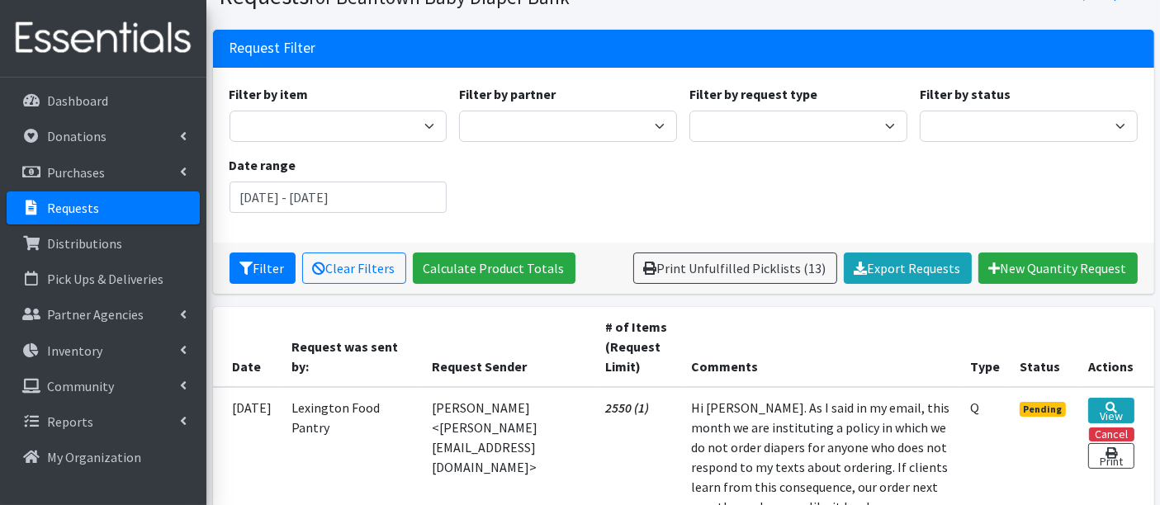
scroll to position [183, 0]
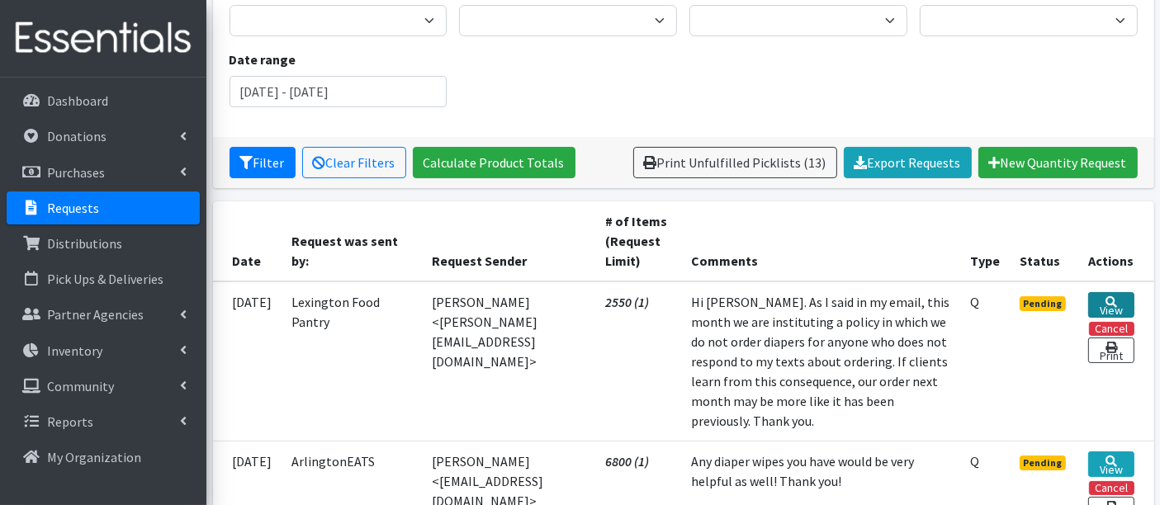
click at [1112, 301] on link "View" at bounding box center [1110, 305] width 45 height 26
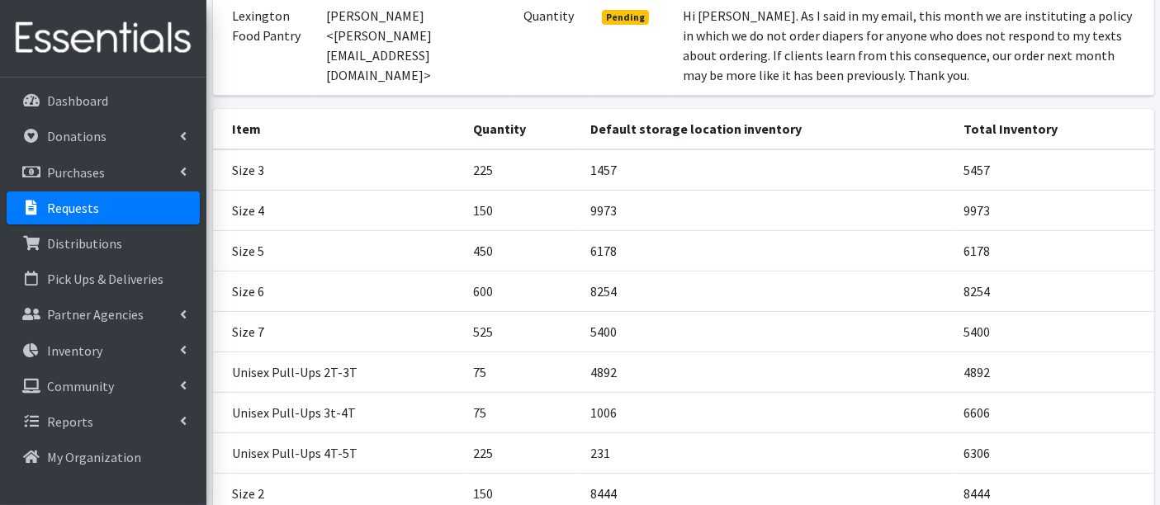
scroll to position [421, 0]
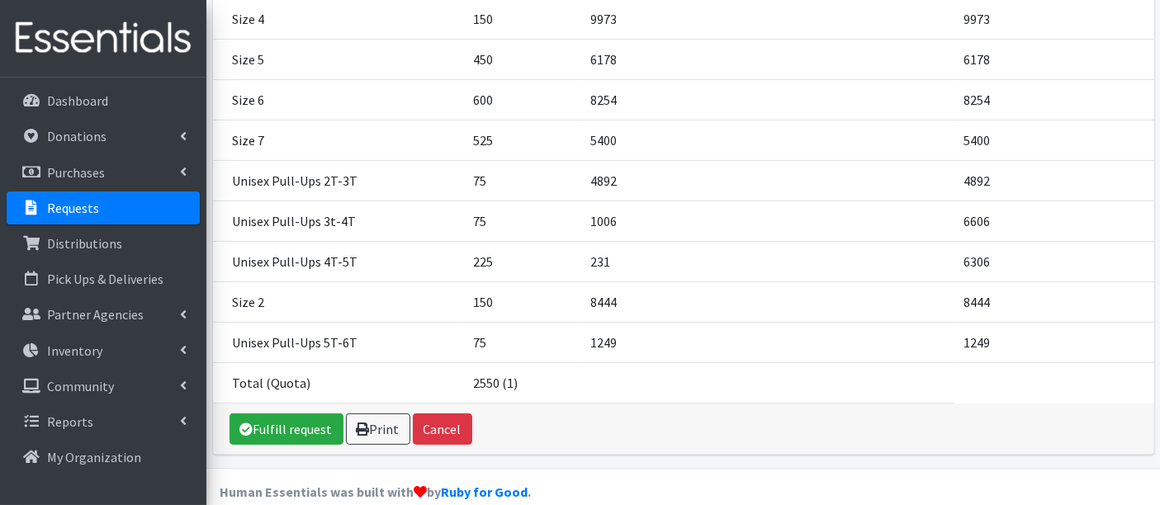
click at [774, 363] on td at bounding box center [766, 383] width 373 height 40
click at [61, 347] on p "Inventory" at bounding box center [74, 351] width 55 height 17
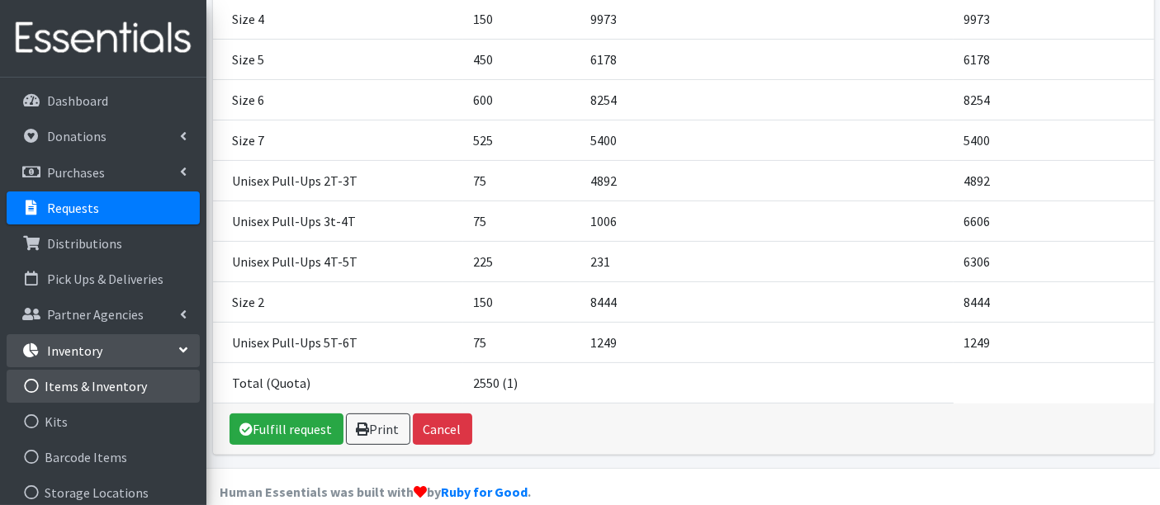
click at [96, 388] on link "Items & Inventory" at bounding box center [103, 386] width 193 height 33
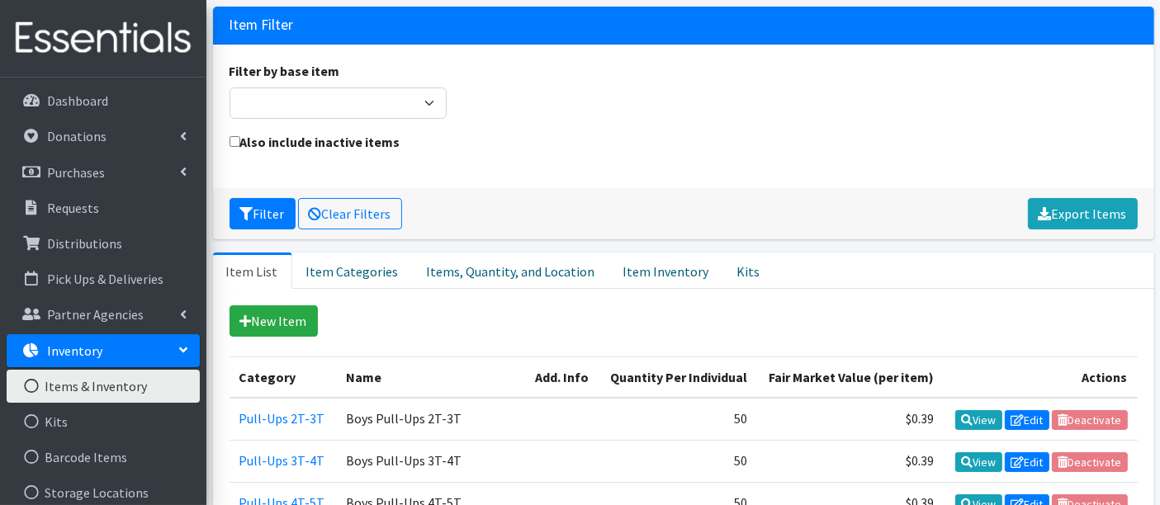
scroll to position [183, 0]
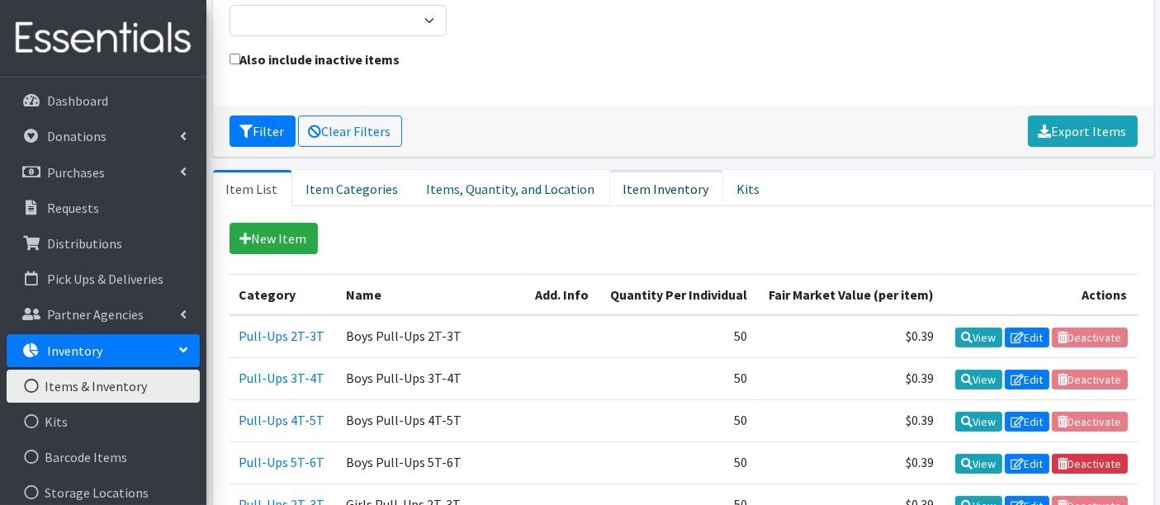
click at [642, 194] on link "Item Inventory" at bounding box center [666, 188] width 114 height 36
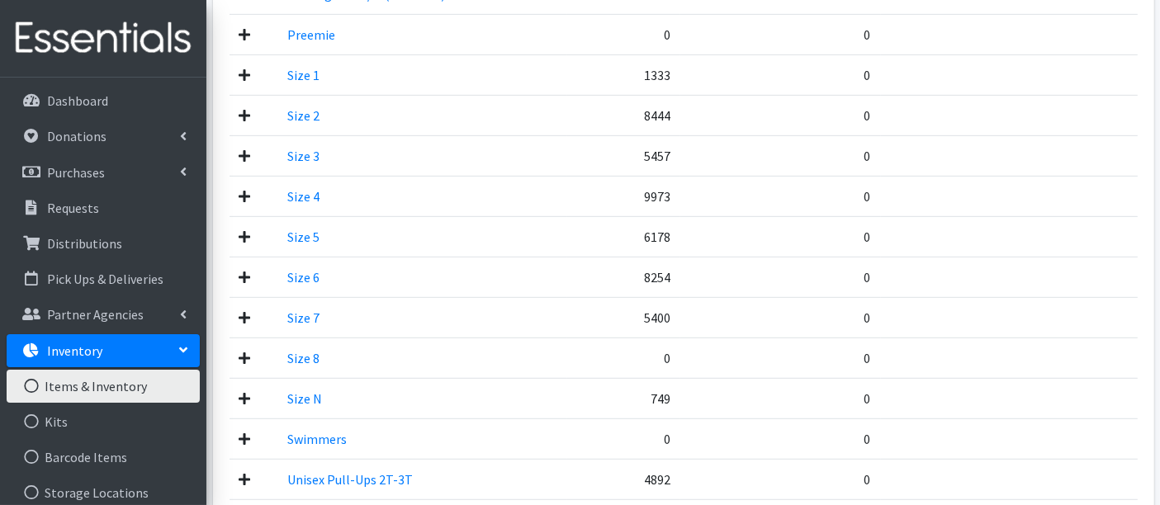
scroll to position [917, 0]
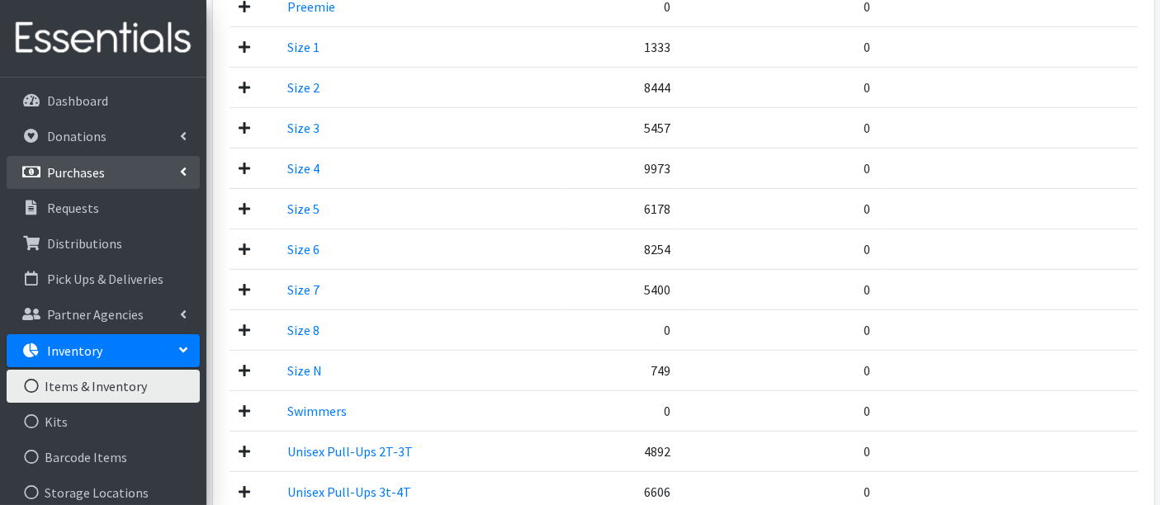
click at [80, 180] on link "Purchases" at bounding box center [103, 172] width 193 height 33
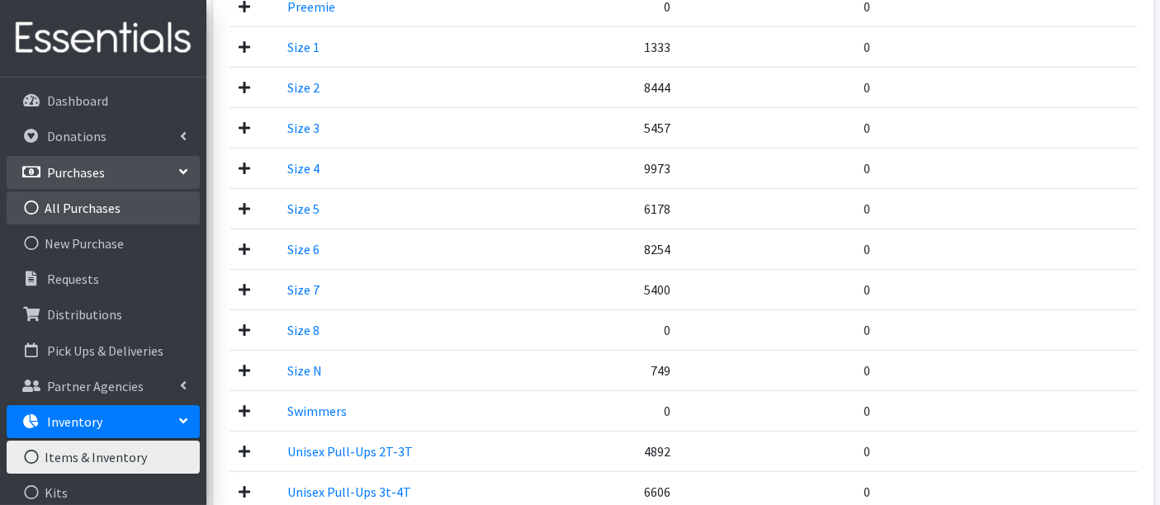
click at [92, 210] on link "All Purchases" at bounding box center [103, 208] width 193 height 33
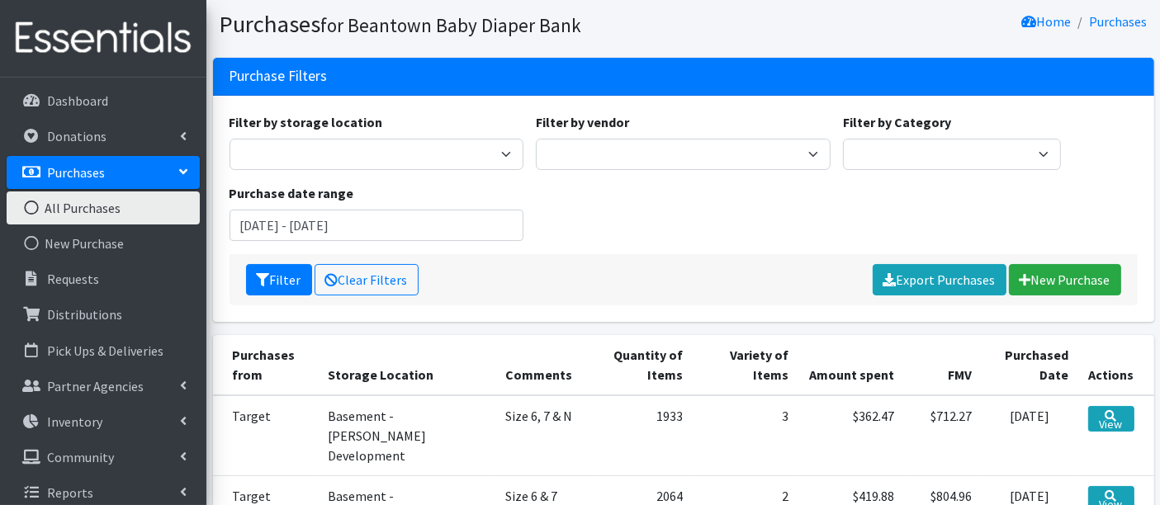
scroll to position [92, 0]
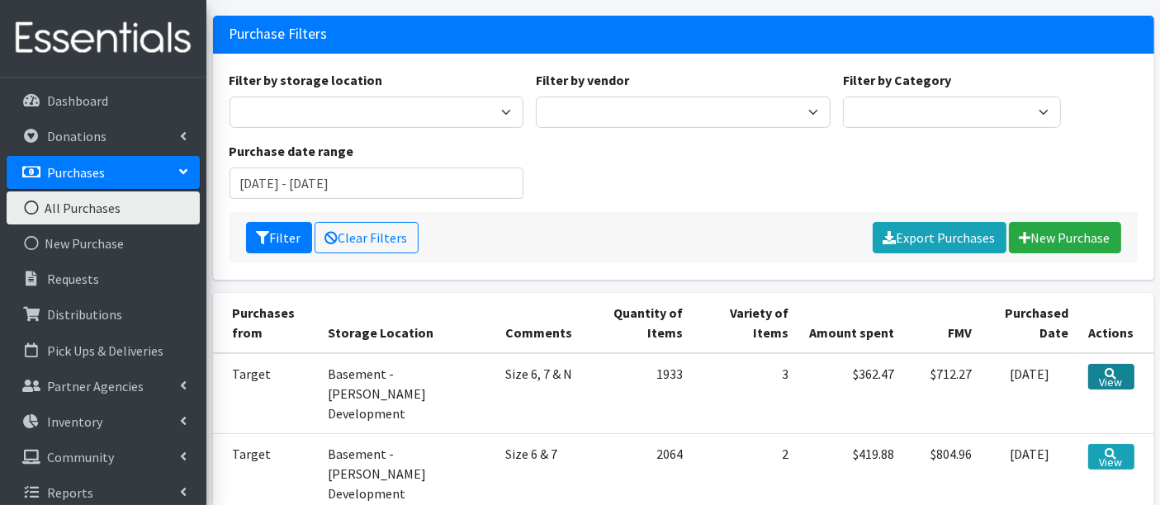
click at [1106, 376] on link "View" at bounding box center [1111, 377] width 46 height 26
